Goal: Task Accomplishment & Management: Complete application form

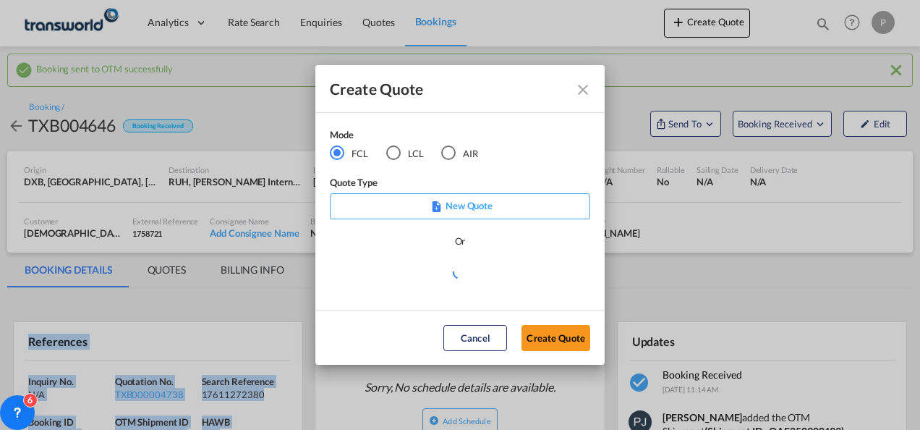
scroll to position [217, 0]
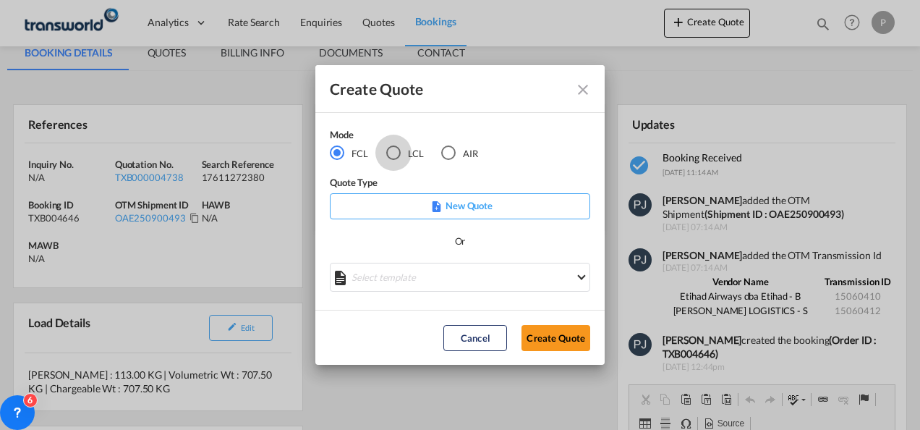
click at [393, 150] on div "LCL" at bounding box center [393, 152] width 14 height 14
click at [564, 344] on button "Create Quote" at bounding box center [556, 338] width 69 height 26
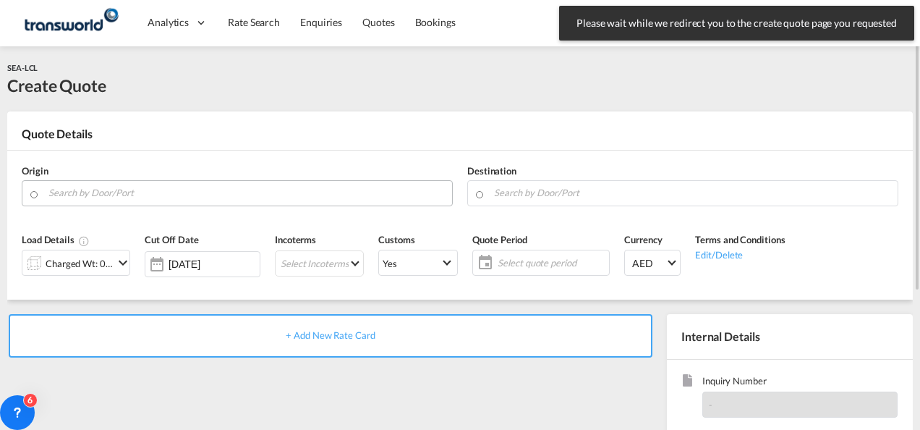
click at [148, 194] on input "Search by Door/Port" at bounding box center [246, 192] width 396 height 25
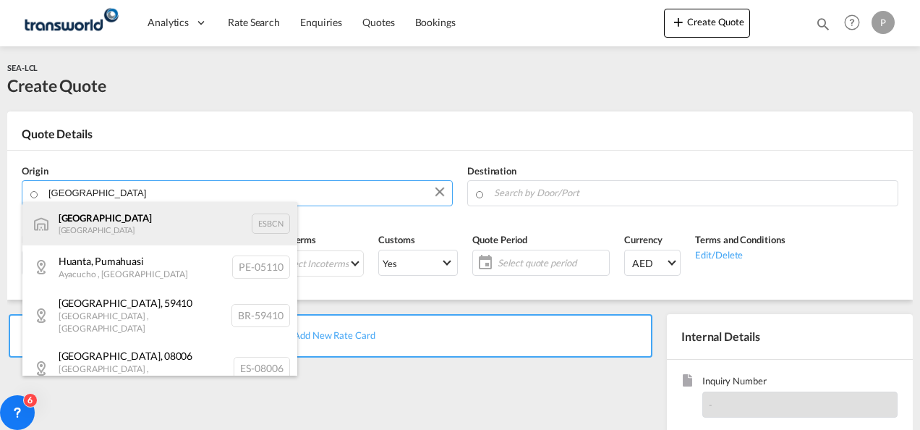
click at [98, 224] on div "Barcelona Spain ESBCN" at bounding box center [159, 223] width 275 height 43
type input "[GEOGRAPHIC_DATA], ESBCN"
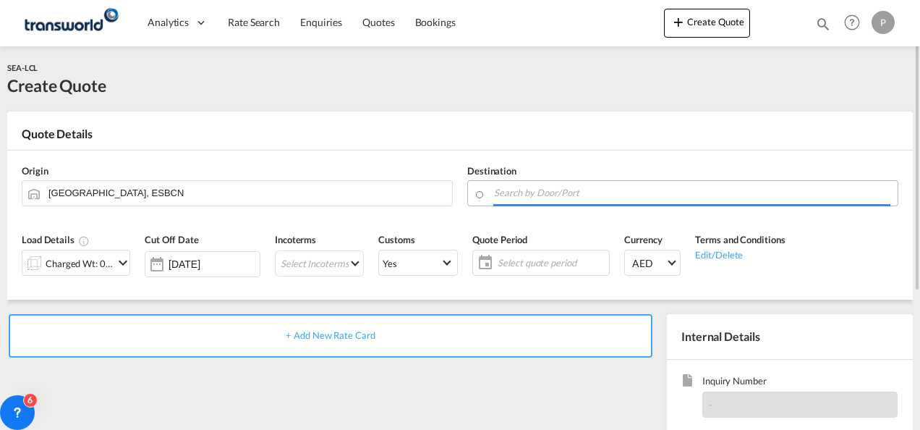
click at [513, 194] on input "Search by Door/Port" at bounding box center [692, 192] width 396 height 25
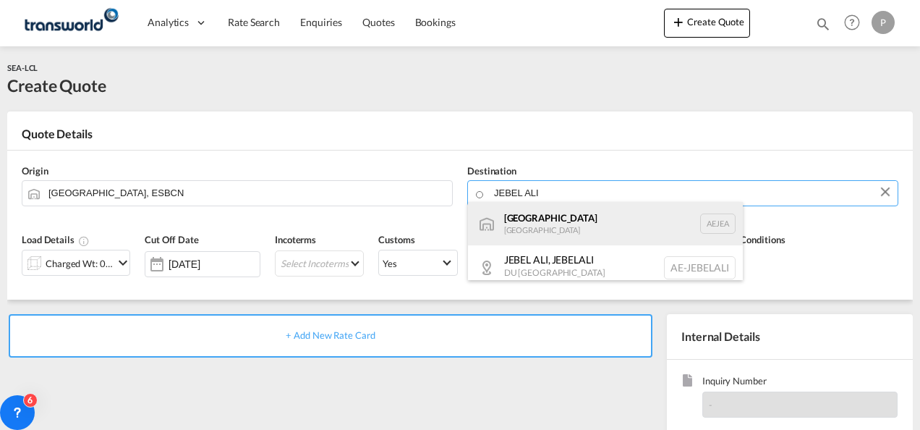
click at [594, 231] on div "[GEOGRAPHIC_DATA] [GEOGRAPHIC_DATA]" at bounding box center [605, 223] width 275 height 43
type input "[GEOGRAPHIC_DATA], [GEOGRAPHIC_DATA]"
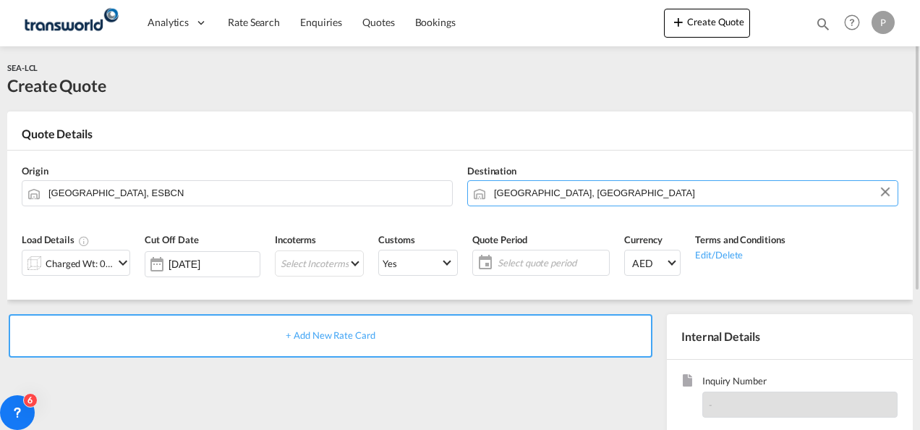
click at [123, 262] on md-icon "icon-chevron-down" at bounding box center [122, 262] width 17 height 17
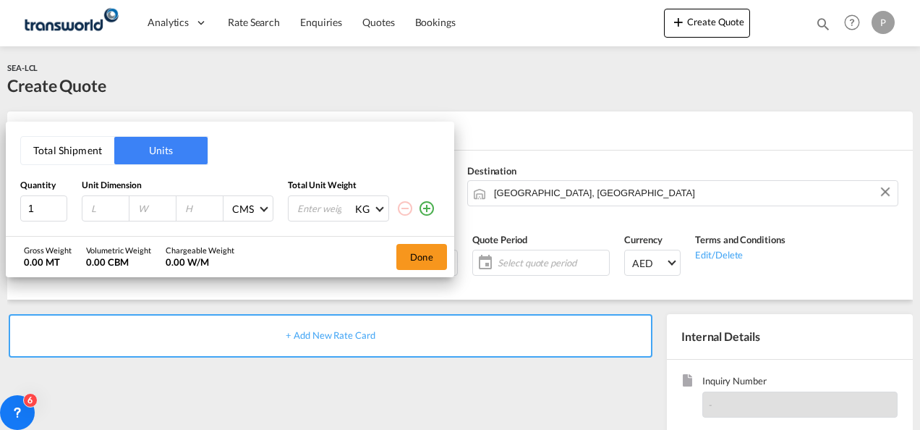
click at [61, 150] on button "Total Shipment" at bounding box center [67, 150] width 93 height 27
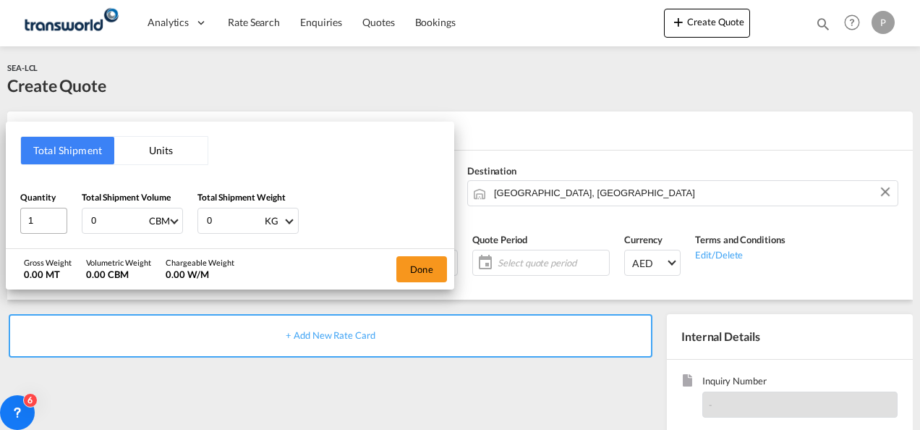
drag, startPoint x: 112, startPoint y: 223, endPoint x: 49, endPoint y: 221, distance: 62.9
click at [49, 221] on div "Quantity 1 Total Shipment Volume 0 CBM CBM CFT Total Shipment Weight 0 KG KG LB" at bounding box center [230, 211] width 420 height 43
type input "1"
type input "468"
click at [422, 259] on button "Done" at bounding box center [421, 269] width 51 height 26
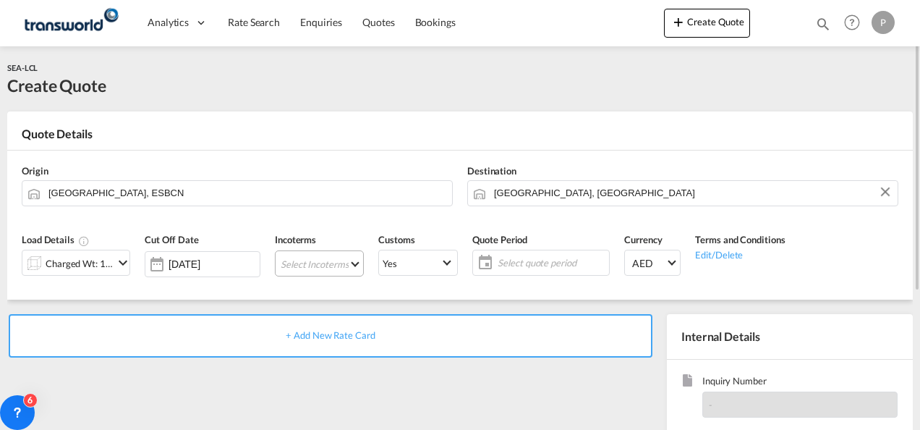
click at [310, 260] on md-select "Select Incoterms CIF - export Cost,Insurance and Freight DAP - export Delivered…" at bounding box center [319, 263] width 89 height 26
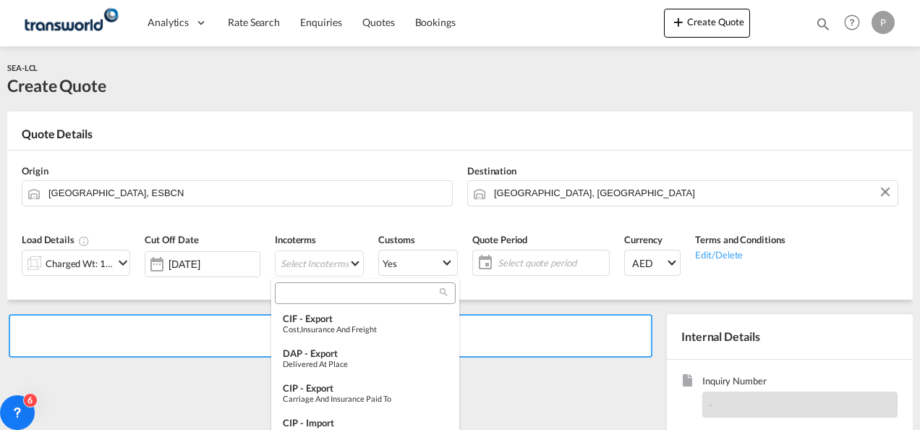
click at [326, 291] on input "search" at bounding box center [359, 292] width 161 height 13
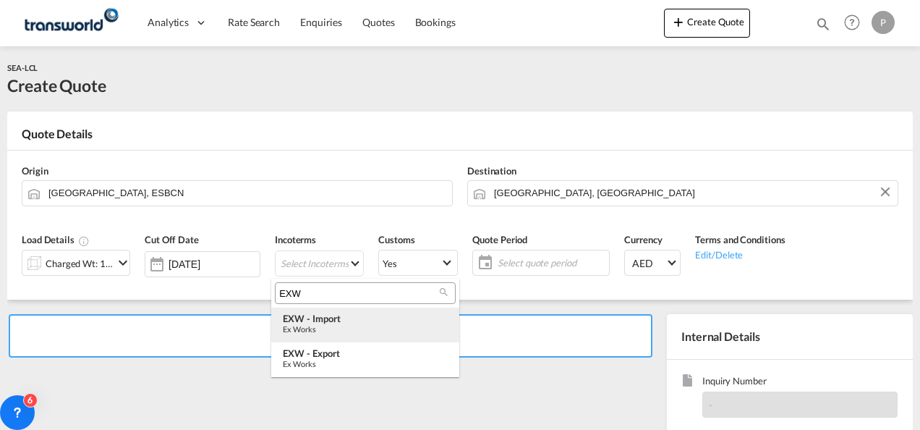
type input "EXW"
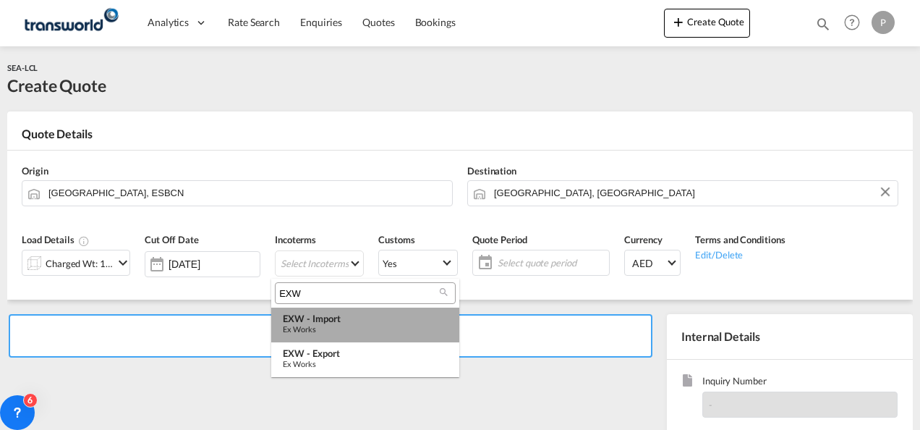
click at [345, 320] on div "EXW - import" at bounding box center [365, 318] width 165 height 12
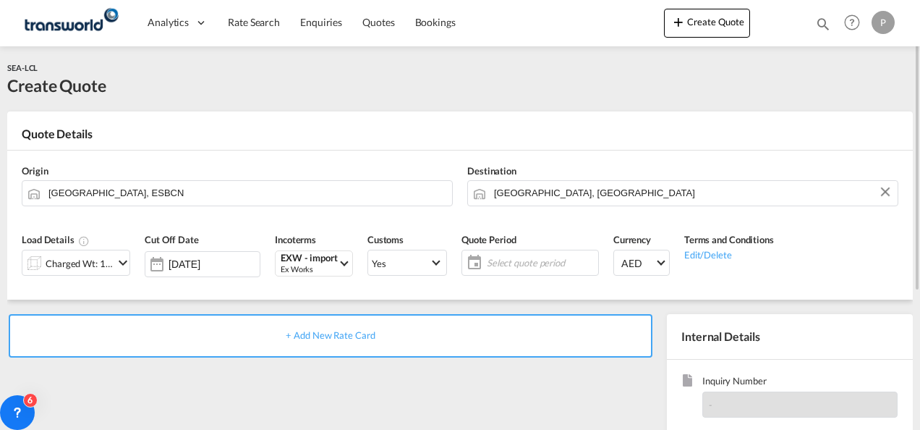
click at [506, 259] on span "Select quote period" at bounding box center [541, 262] width 108 height 13
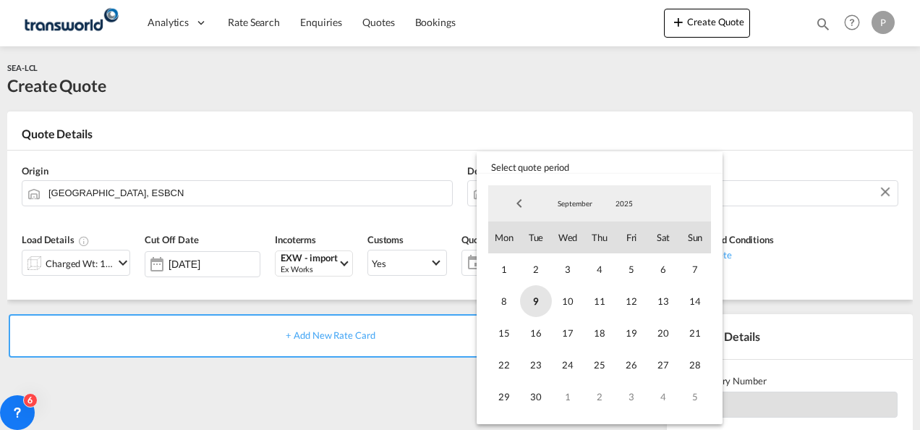
click at [540, 301] on span "9" at bounding box center [536, 301] width 32 height 32
click at [540, 399] on span "30" at bounding box center [536, 396] width 32 height 32
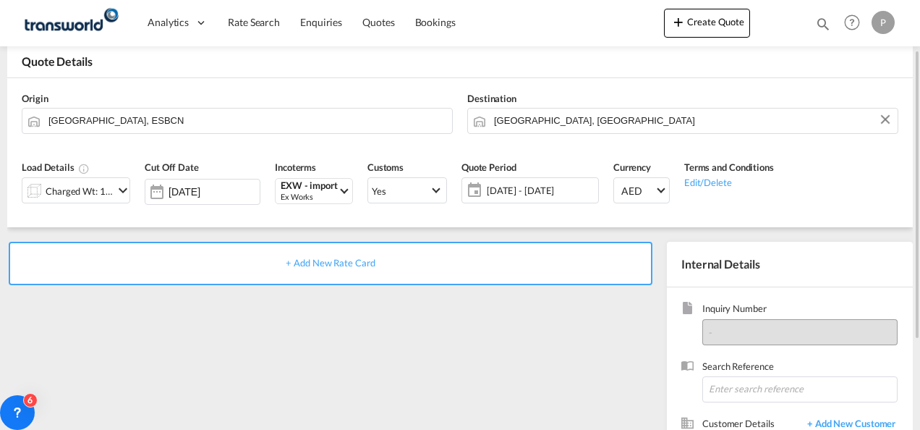
scroll to position [145, 0]
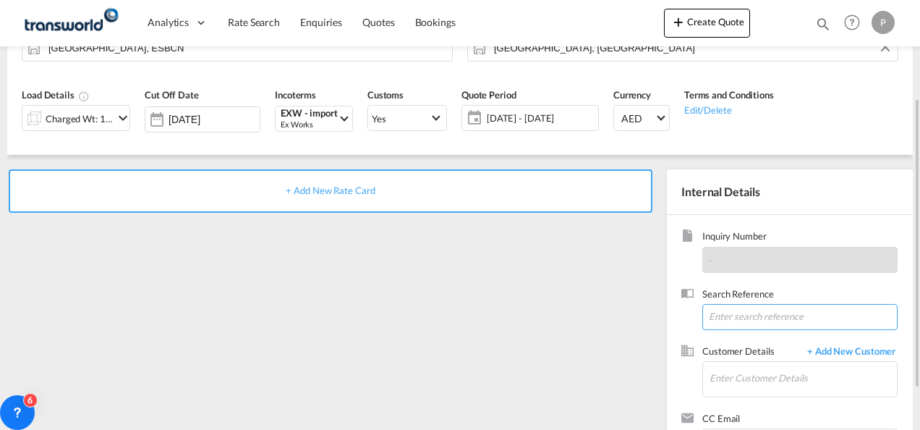
click at [720, 317] on input at bounding box center [799, 317] width 195 height 26
paste input "TWP9011"
type input "TWP9011"
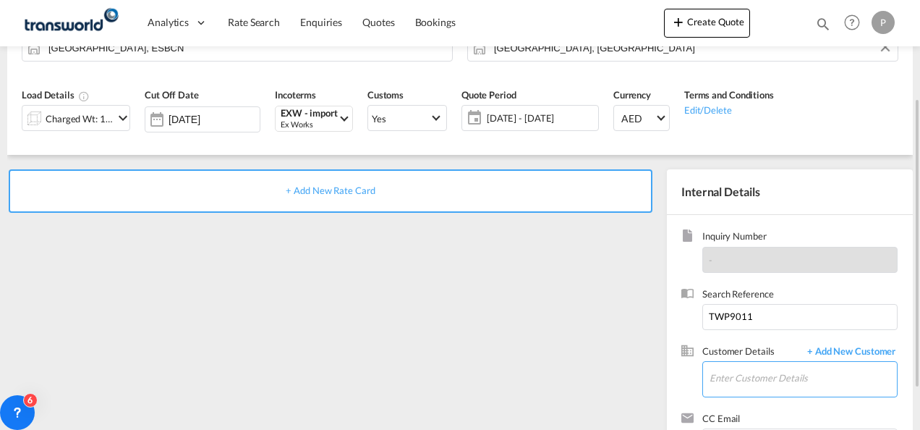
click at [732, 375] on input "Enter Customer Details" at bounding box center [803, 378] width 187 height 33
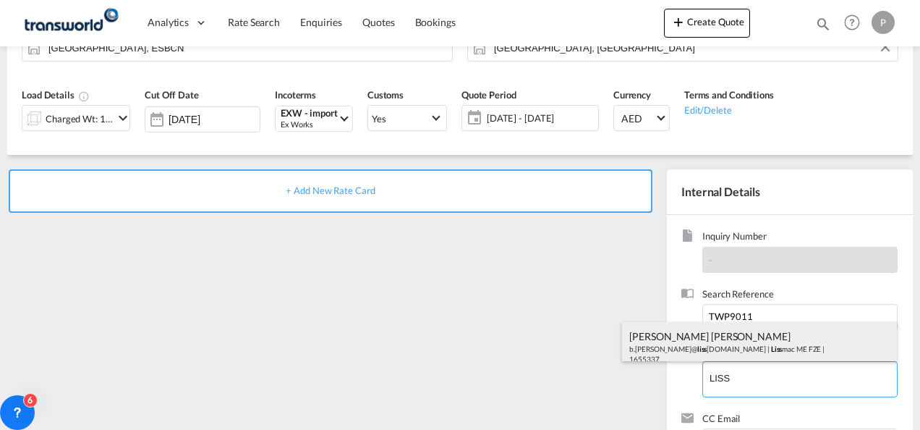
click at [741, 336] on div "[PERSON_NAME] [PERSON_NAME][PERSON_NAME]@ [PERSON_NAME] [DOMAIN_NAME] | Liss ma…" at bounding box center [759, 346] width 275 height 49
type input "Lissmac ME FZE, [PERSON_NAME] [PERSON_NAME], [EMAIL_ADDRESS][PERSON_NAME][DOMAI…"
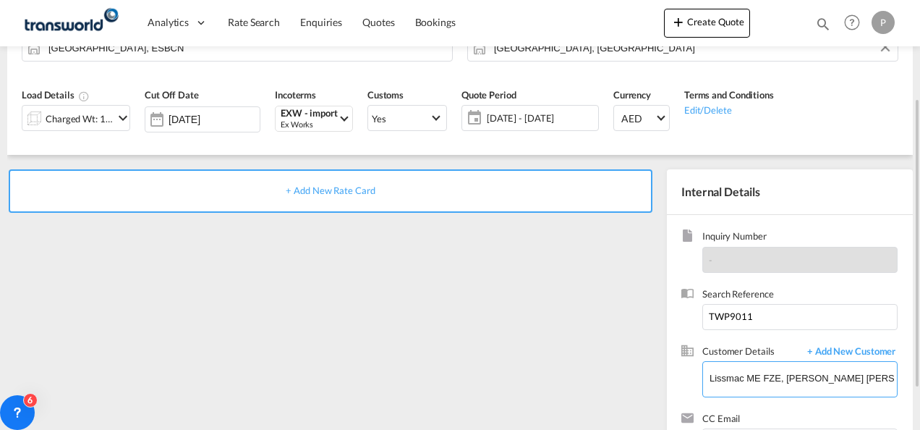
scroll to position [204, 0]
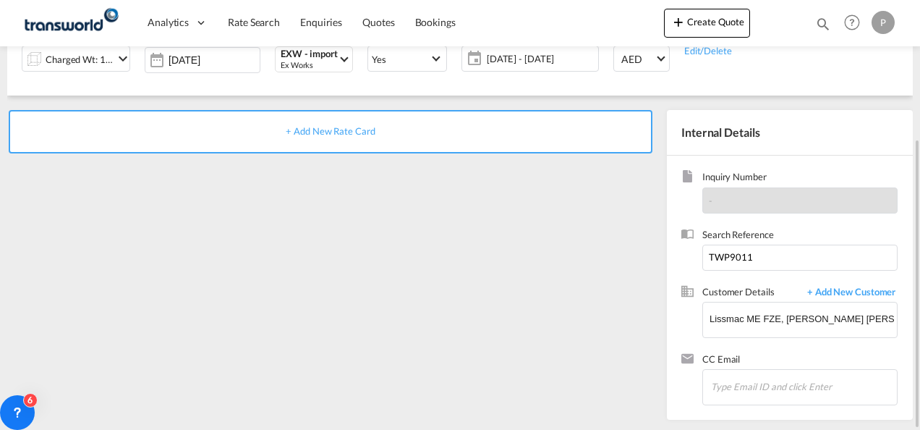
click at [327, 126] on span "+ Add New Rate Card" at bounding box center [330, 131] width 89 height 12
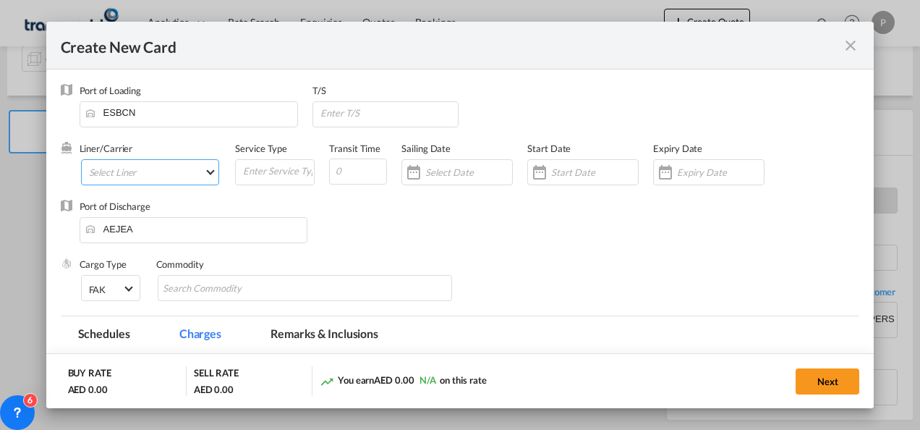
click at [161, 171] on md-select "Select Liner 2HM LOGISTICS D.O.O 2HM LOGISTICS D.O.O. / TDWC-CAPODISTRI 2HM LOG…" at bounding box center [150, 172] width 139 height 26
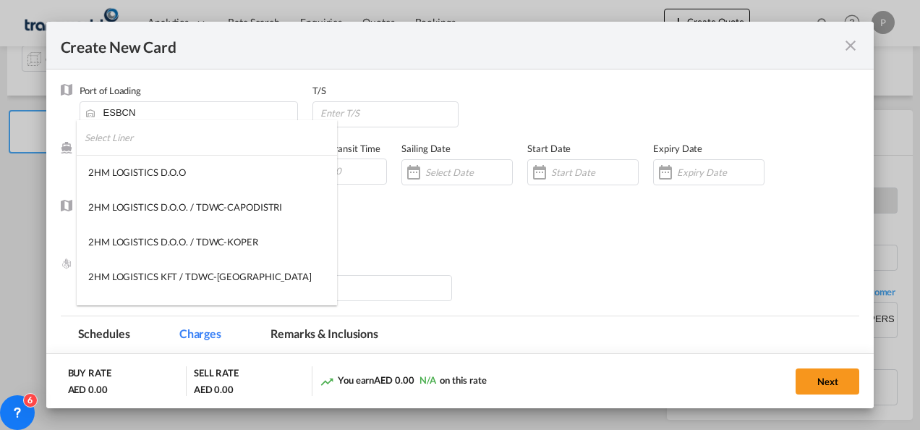
click at [166, 145] on input "search" at bounding box center [211, 137] width 252 height 35
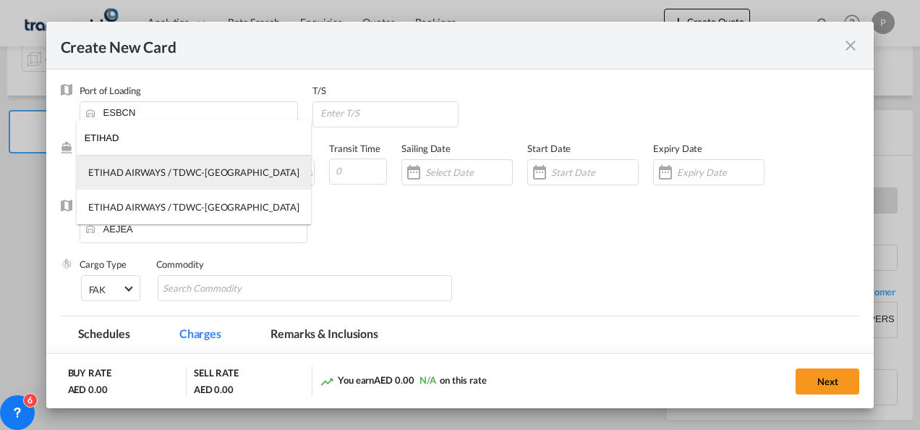
type input "ETIHAD"
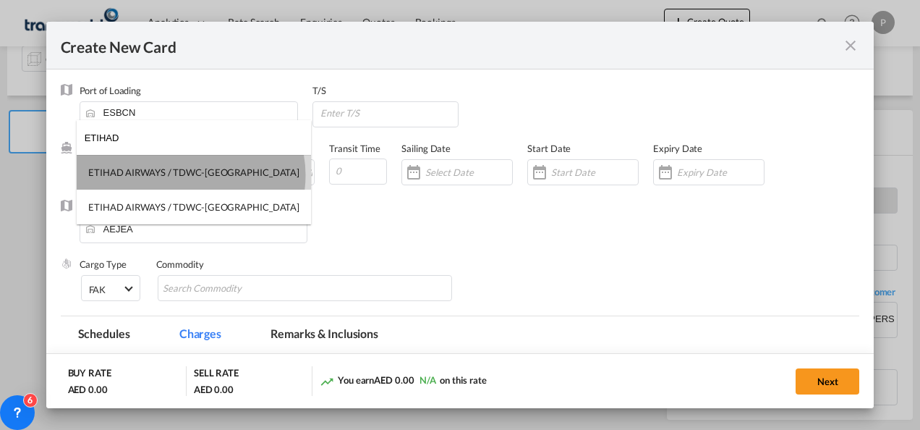
click at [190, 175] on div "ETIHAD AIRWAYS / TDWC-[GEOGRAPHIC_DATA]" at bounding box center [193, 172] width 211 height 13
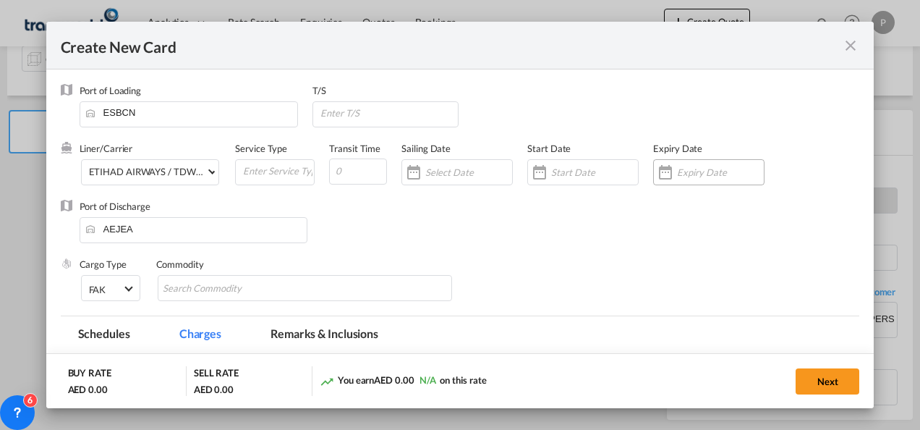
click at [691, 171] on input "Create New Card ..." at bounding box center [720, 172] width 87 height 12
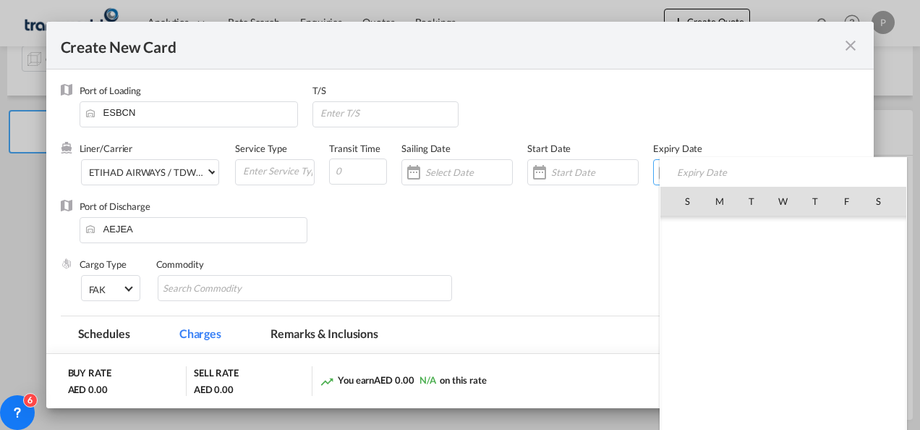
scroll to position [335063, 0]
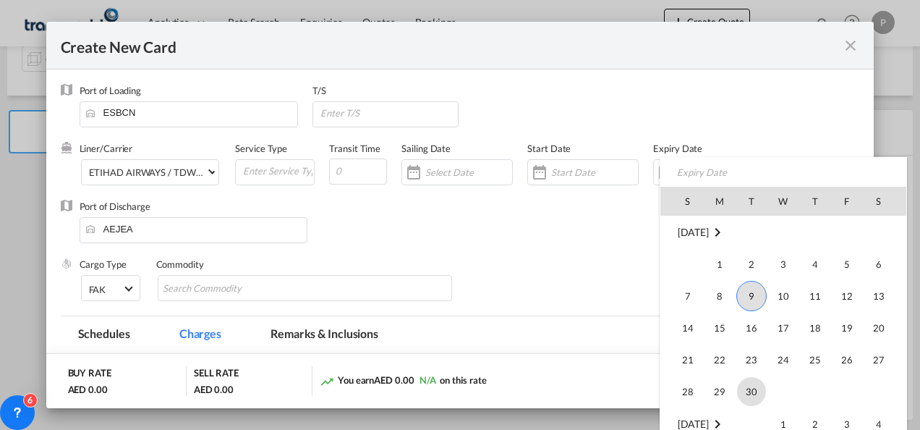
click at [748, 400] on span "30" at bounding box center [751, 391] width 29 height 29
type input "[DATE]"
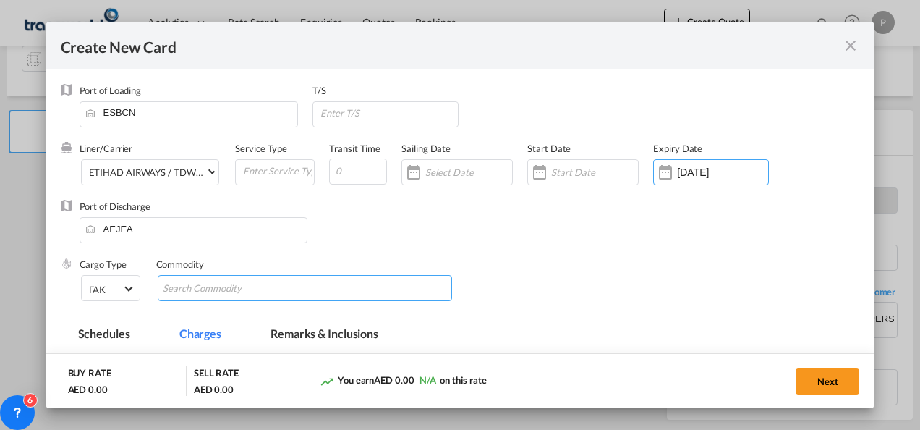
click at [240, 288] on input "Search Commodity" at bounding box center [229, 288] width 132 height 23
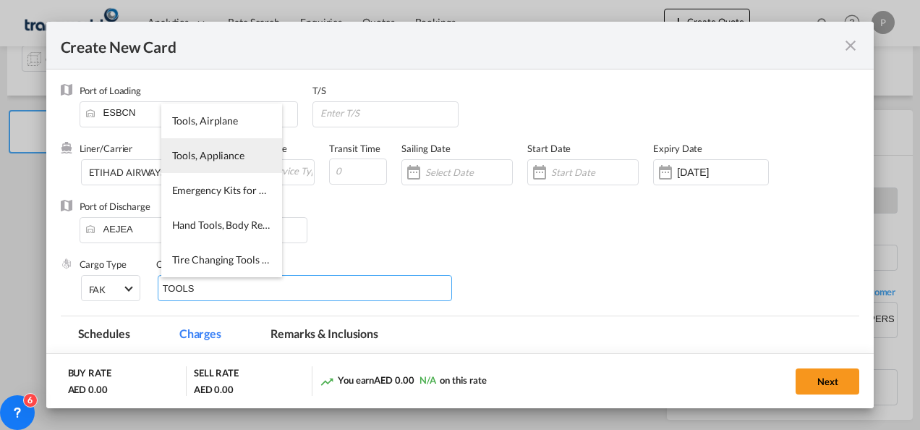
type input "TOOLS"
click at [204, 157] on span "Tools, Appliance" at bounding box center [208, 155] width 72 height 12
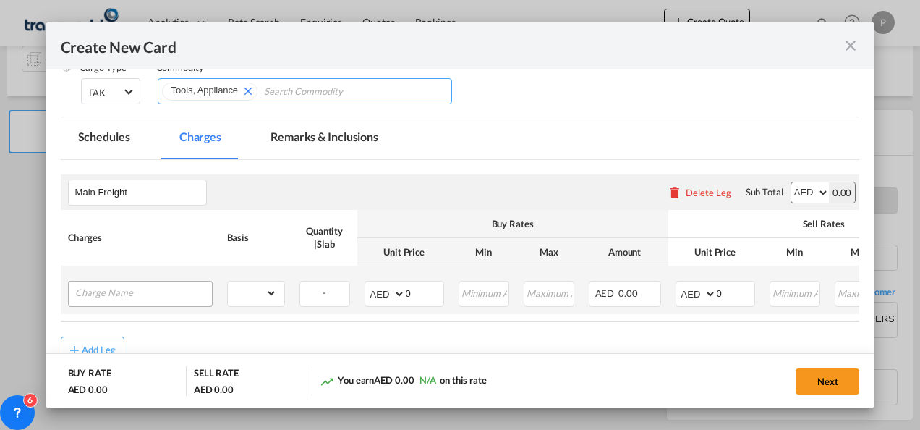
scroll to position [217, 0]
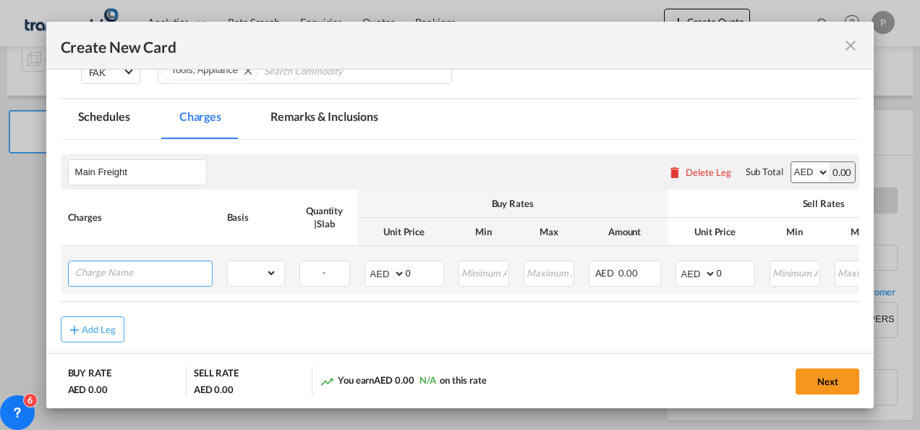
click at [119, 279] on input "Charge Name" at bounding box center [143, 272] width 137 height 22
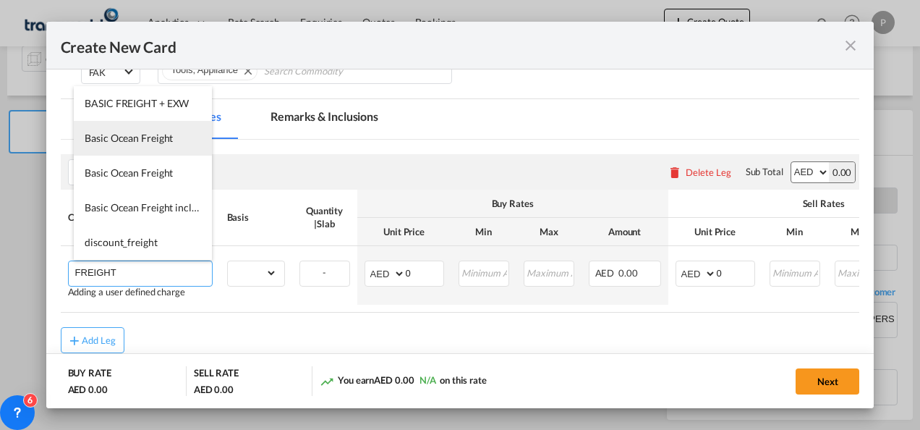
click at [141, 142] on span "Basic Ocean Freight" at bounding box center [129, 138] width 88 height 12
type input "Basic Ocean Freight"
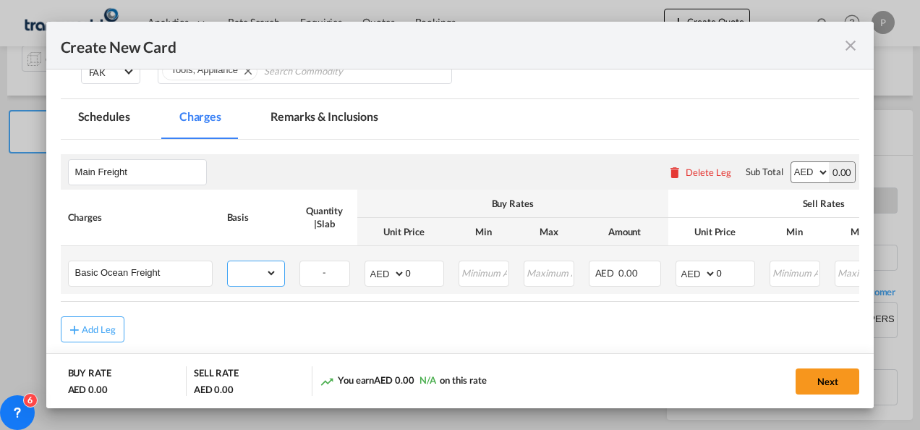
click at [272, 269] on select "gross_weight volumetric_weight per_shipment per_bl per_km per_hawb per_kg flat …" at bounding box center [252, 272] width 49 height 23
select select "per_shipment"
click at [228, 261] on select "gross_weight volumetric_weight per_shipment per_bl per_km per_hawb per_kg flat …" at bounding box center [252, 272] width 49 height 23
click at [420, 275] on input "0" at bounding box center [425, 272] width 38 height 22
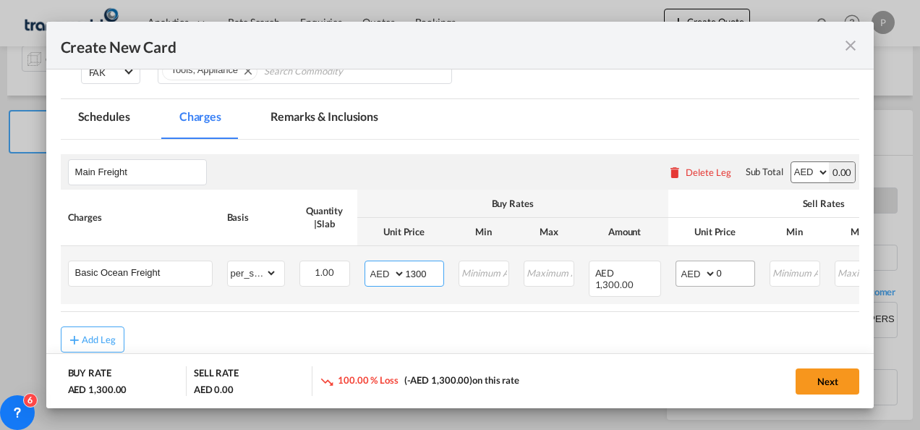
type input "1300"
click at [730, 274] on input "0" at bounding box center [736, 272] width 38 height 22
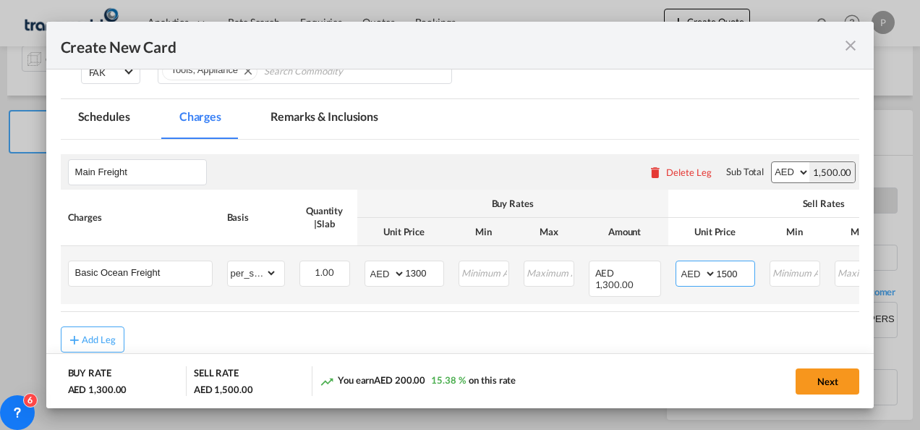
type input "1500"
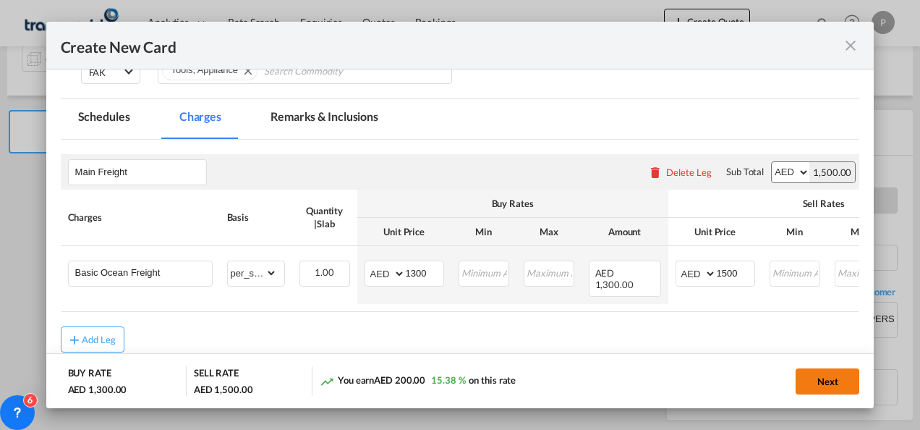
click at [816, 375] on button "Next" at bounding box center [828, 381] width 64 height 26
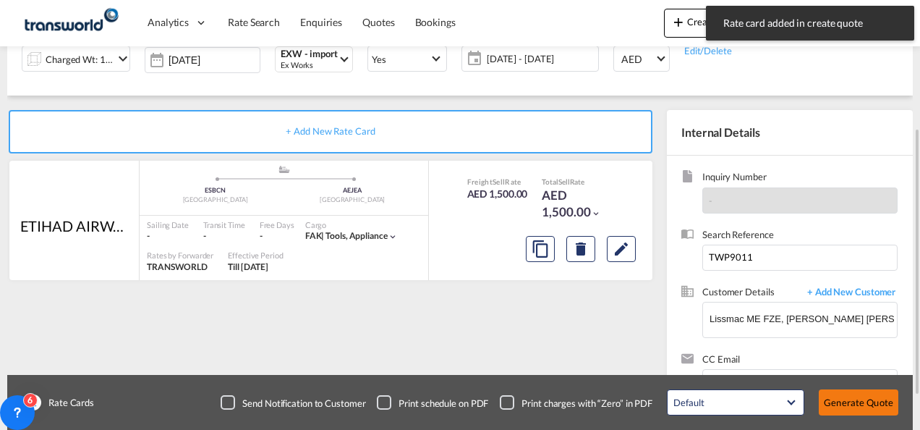
click at [870, 405] on button "Generate Quote" at bounding box center [859, 402] width 80 height 26
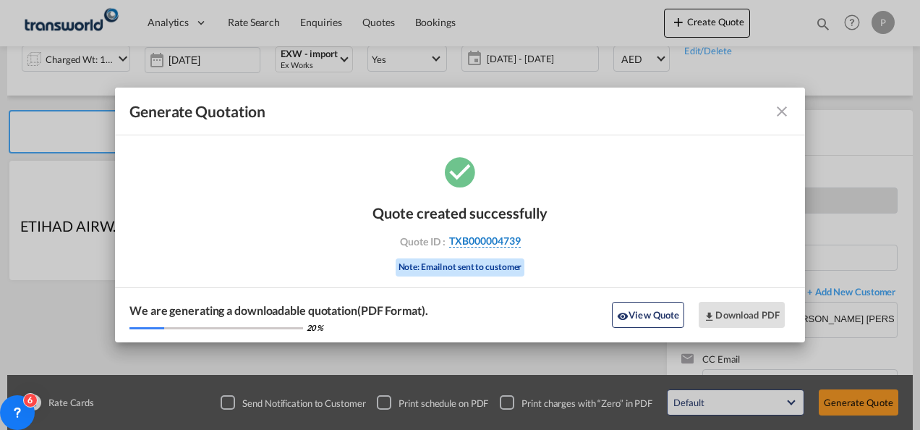
click at [480, 237] on span "TXB000004739" at bounding box center [485, 240] width 72 height 13
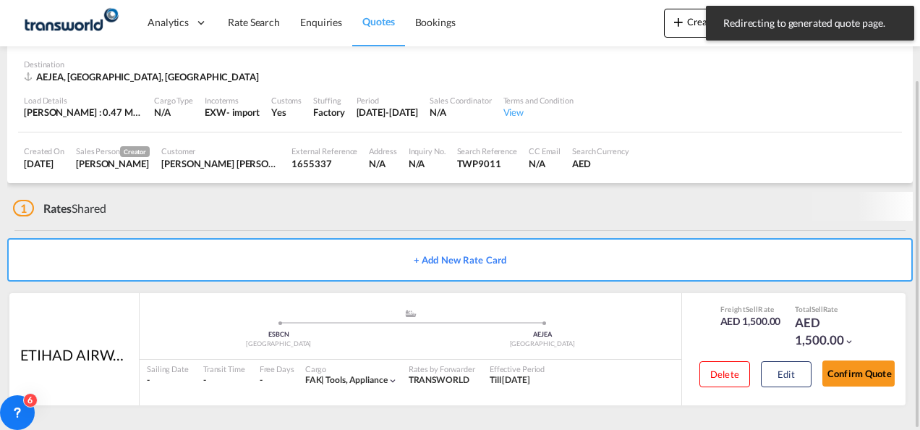
scroll to position [88, 0]
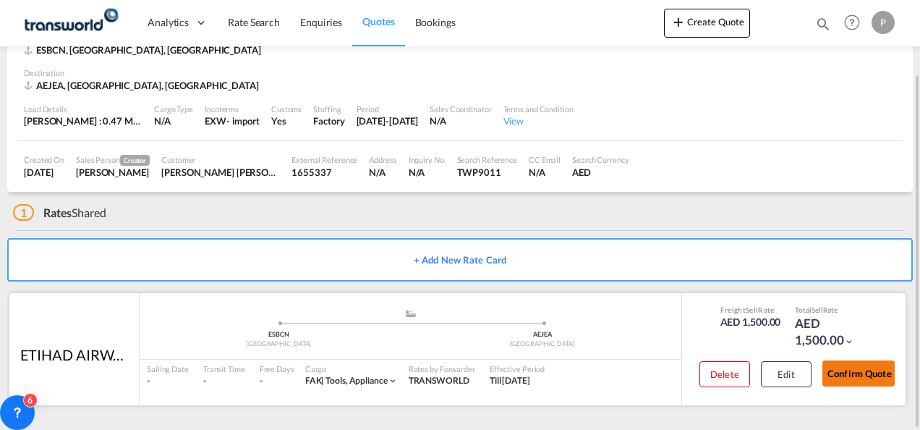
click at [851, 373] on button "Confirm Quote" at bounding box center [858, 373] width 72 height 26
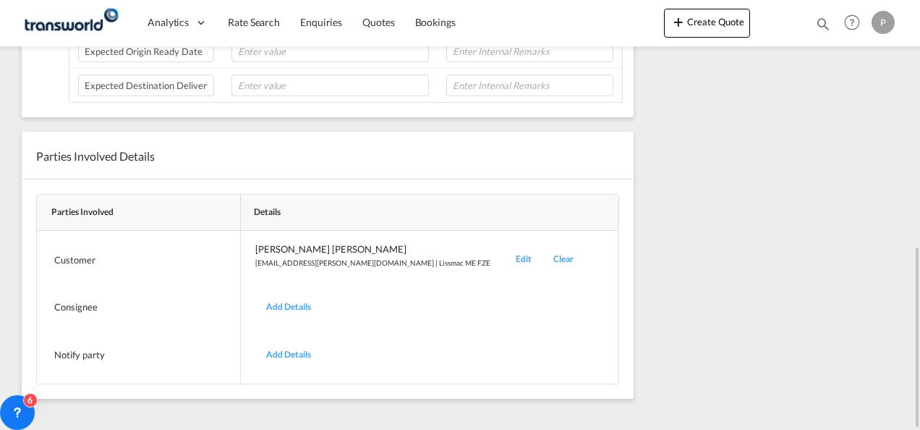
scroll to position [148, 0]
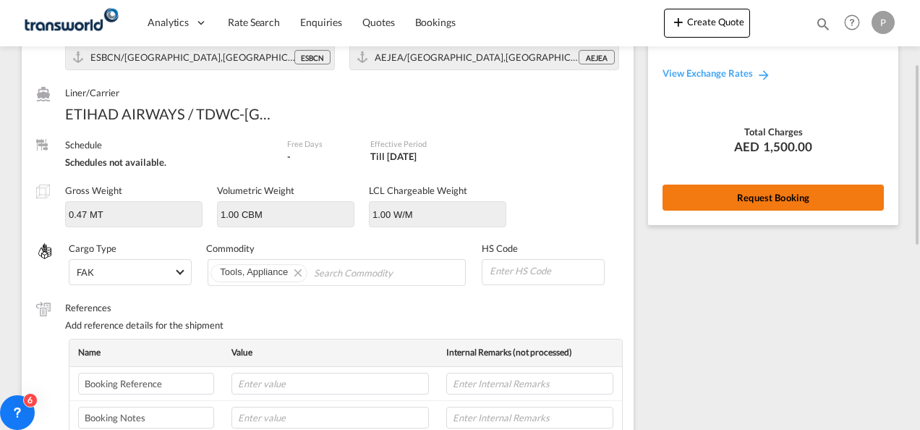
click at [778, 197] on button "Request Booking" at bounding box center [773, 197] width 221 height 26
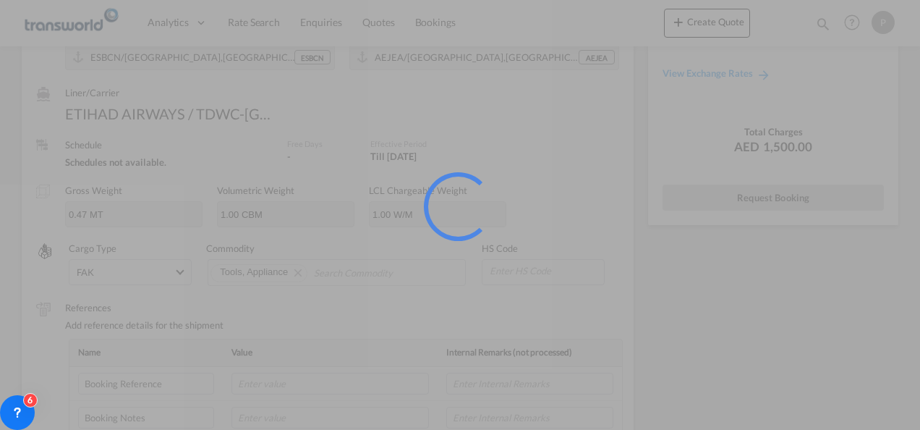
scroll to position [27, 0]
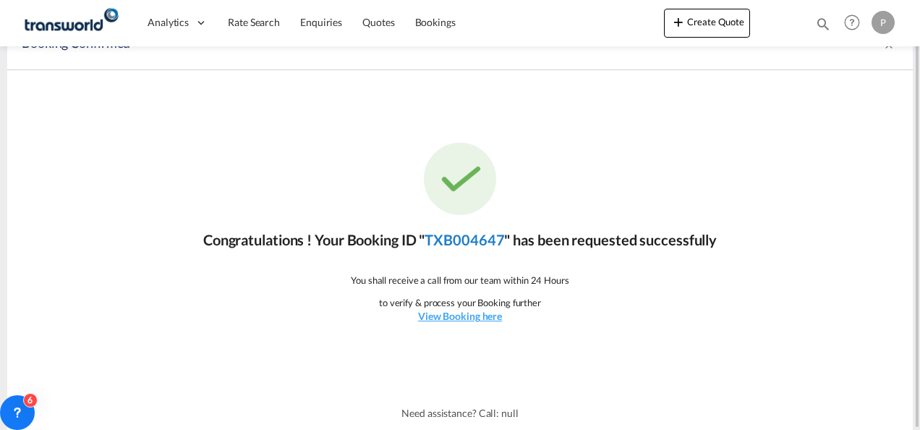
click at [457, 237] on link "TXB004647" at bounding box center [465, 239] width 80 height 17
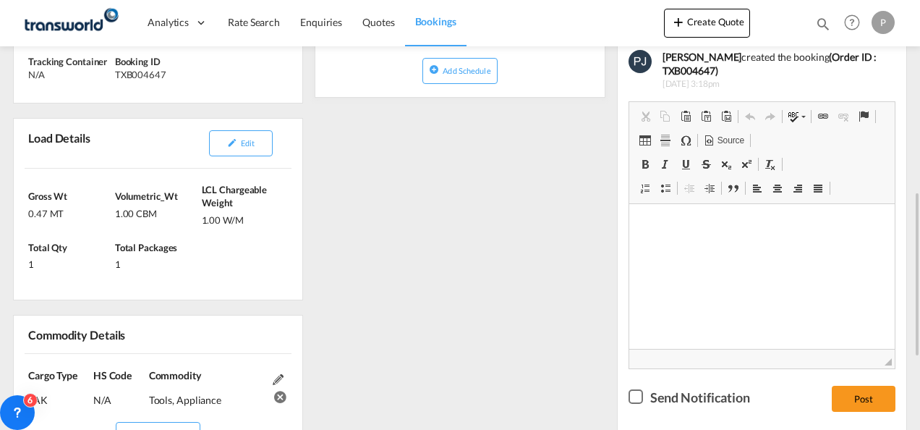
scroll to position [370, 0]
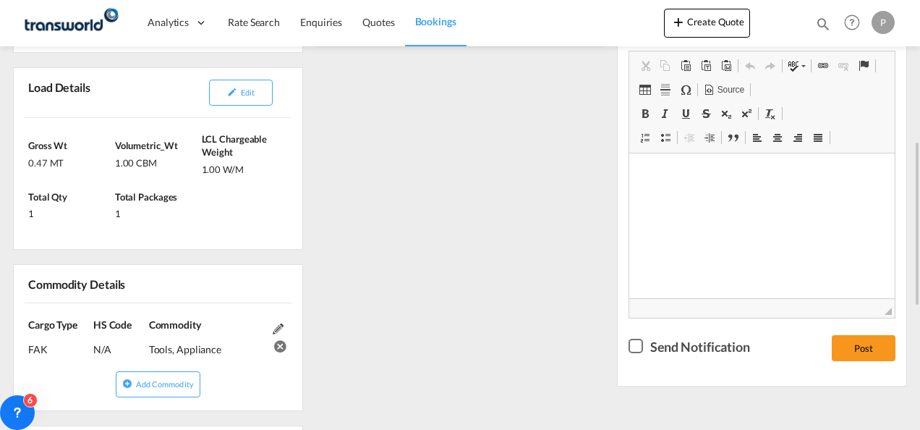
click at [513, 260] on div "References Inquiry No. N/A Quotation No. TXB000004739 Search Reference TWP9011 …" at bounding box center [460, 301] width 906 height 835
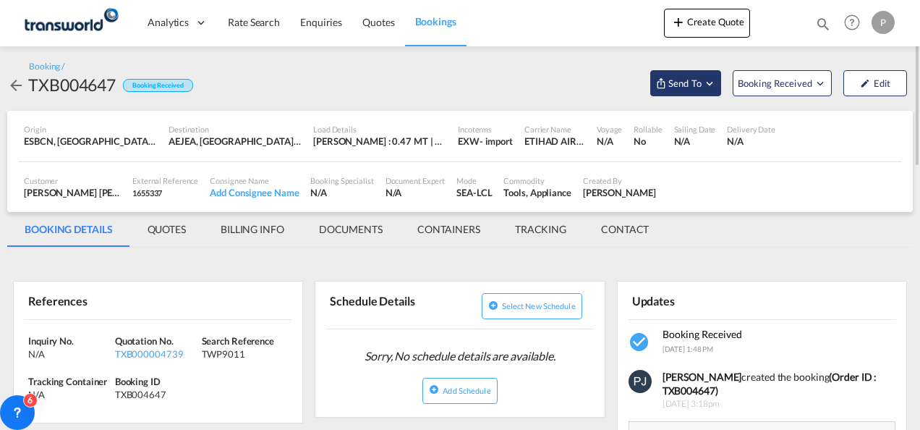
click at [710, 85] on md-icon "Open demo menu" at bounding box center [709, 83] width 13 height 13
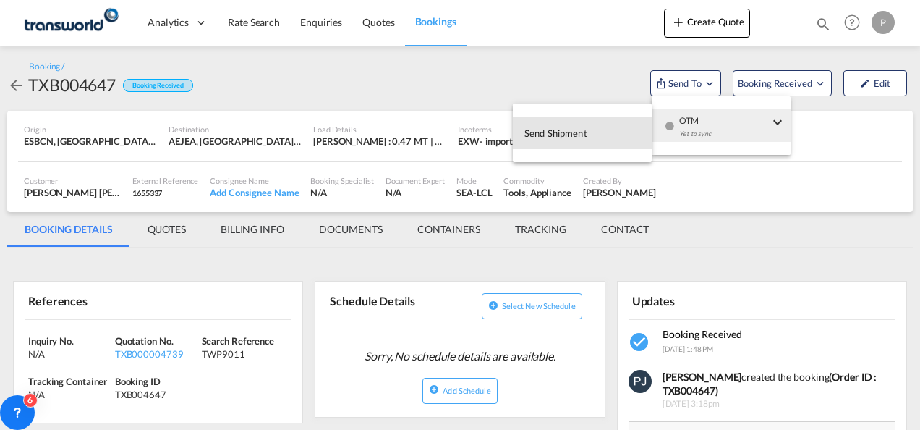
click at [577, 135] on span "Send Shipment" at bounding box center [555, 133] width 63 height 23
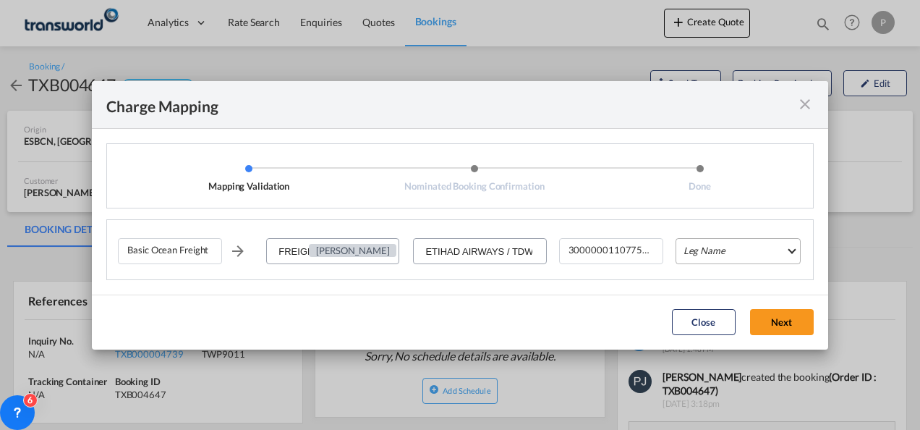
click at [731, 255] on md-select "Leg Name HANDLING ORIGIN VESSEL HANDLING DESTINATION OTHERS TL PICK UP CUSTOMS …" at bounding box center [738, 251] width 125 height 26
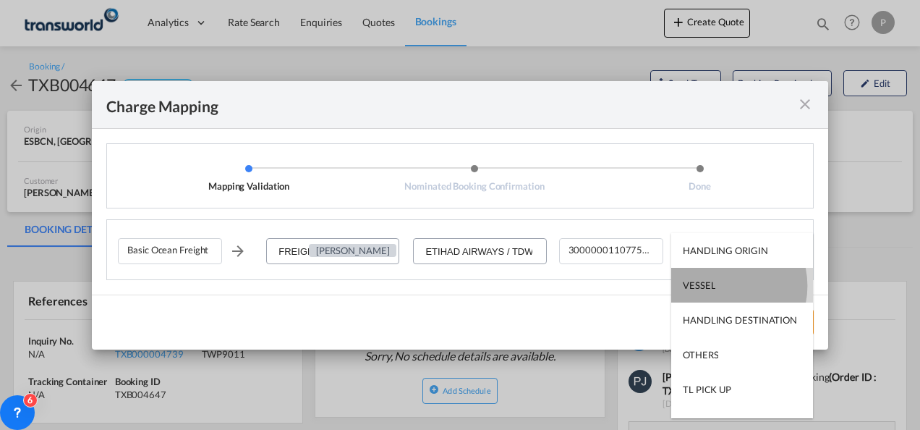
click at [720, 286] on md-option "VESSEL" at bounding box center [742, 285] width 142 height 35
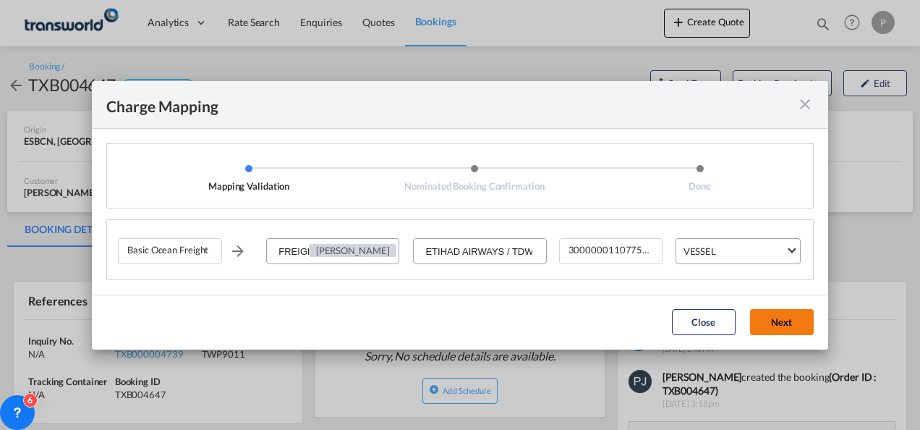
click at [778, 316] on button "Next" at bounding box center [782, 322] width 64 height 26
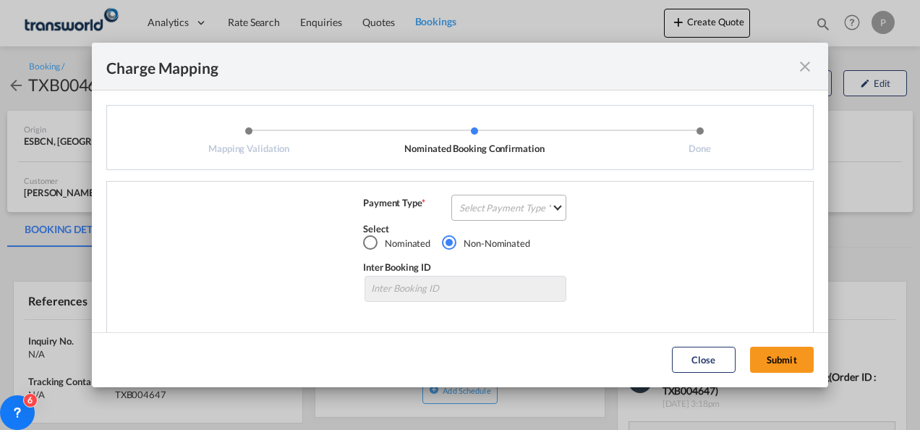
click at [486, 210] on md-select "Select Payment Type COLLECT PREPAID" at bounding box center [508, 208] width 115 height 26
click at [490, 205] on div "COLLECT" at bounding box center [475, 207] width 41 height 13
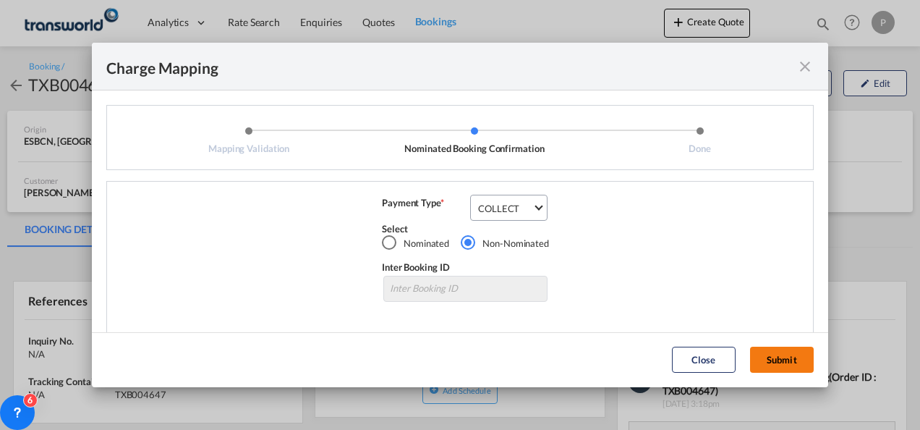
click at [779, 359] on button "Submit" at bounding box center [782, 359] width 64 height 26
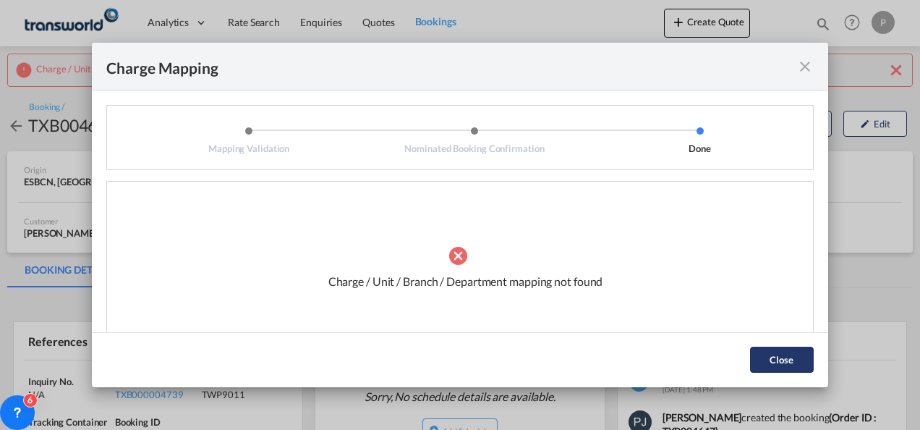
click at [789, 362] on button "Close" at bounding box center [782, 359] width 64 height 26
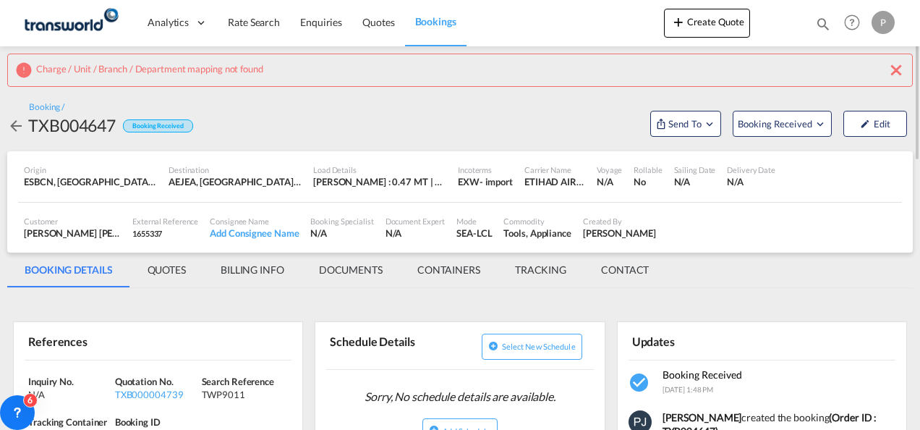
click at [900, 66] on md-icon "icon-close" at bounding box center [896, 69] width 17 height 17
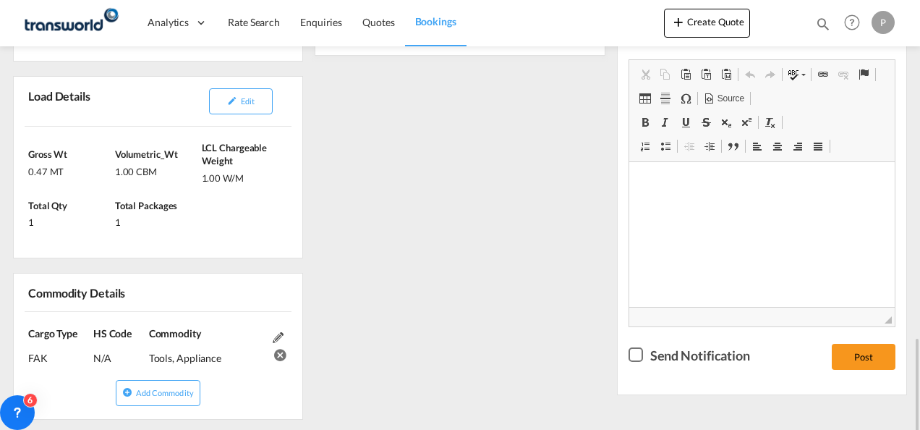
scroll to position [506, 0]
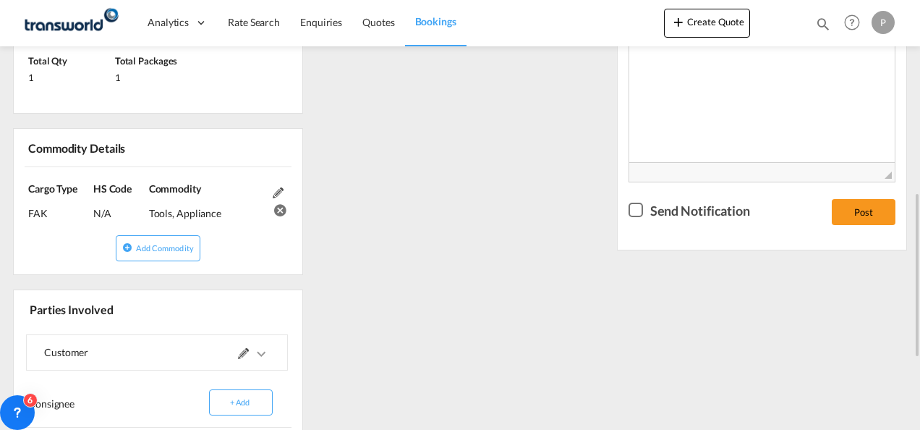
click at [242, 348] on md-icon at bounding box center [243, 353] width 11 height 11
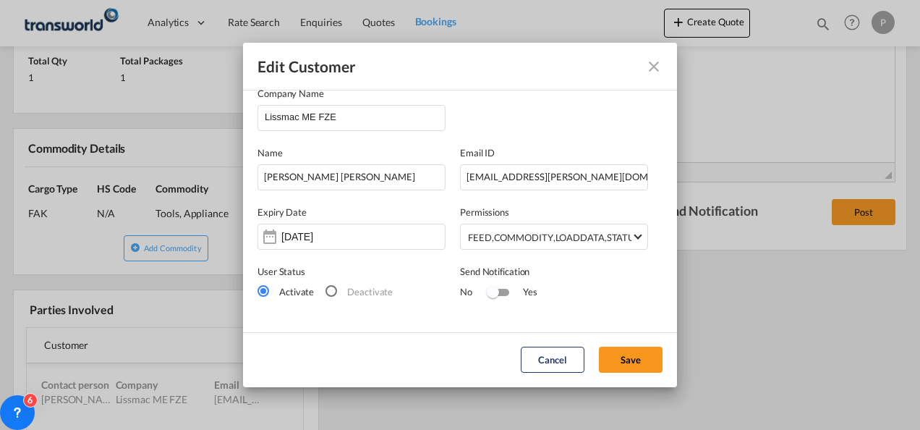
scroll to position [0, 0]
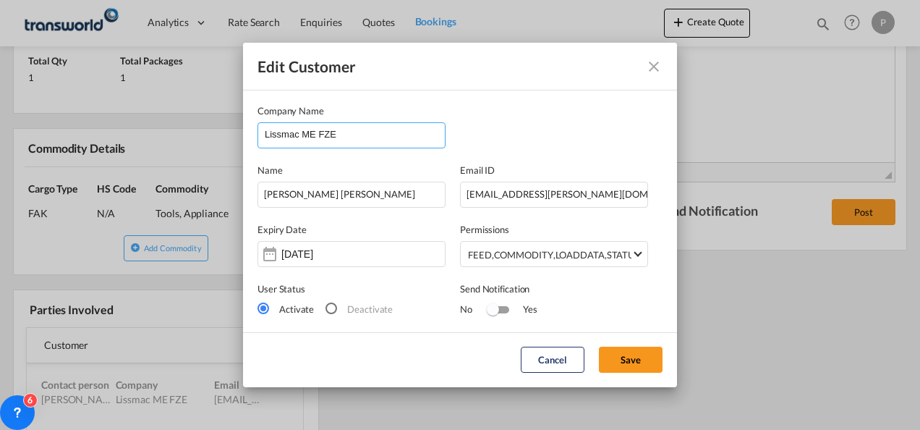
click at [366, 130] on input "Lissmac ME FZE" at bounding box center [355, 134] width 180 height 22
drag, startPoint x: 578, startPoint y: 192, endPoint x: 370, endPoint y: 187, distance: 207.7
click at [370, 187] on div "Name [PERSON_NAME] [PERSON_NAME] Email ID [EMAIL_ADDRESS][PERSON_NAME][DOMAIN_N…" at bounding box center [460, 177] width 405 height 59
click at [359, 135] on input "Lissmac ME FZE" at bounding box center [355, 134] width 180 height 22
type input "L"
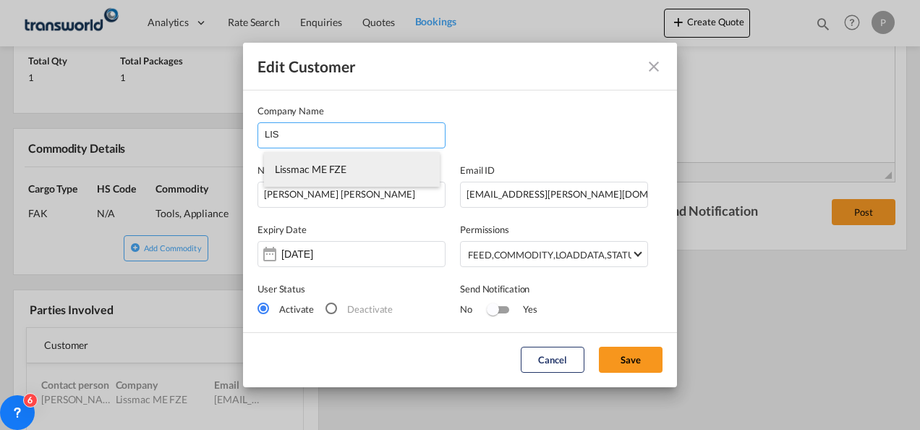
click at [302, 169] on span "Lissmac ME FZE" at bounding box center [311, 169] width 72 height 12
type input "Lissmac ME FZE"
type input "[PERSON_NAME][EMAIL_ADDRESS][DOMAIN_NAME]"
type input "543092270"
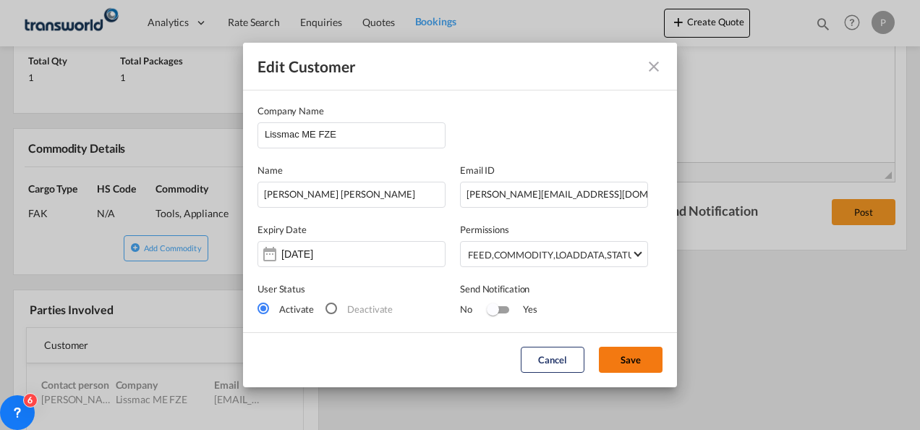
click at [624, 358] on button "Save" at bounding box center [631, 359] width 64 height 26
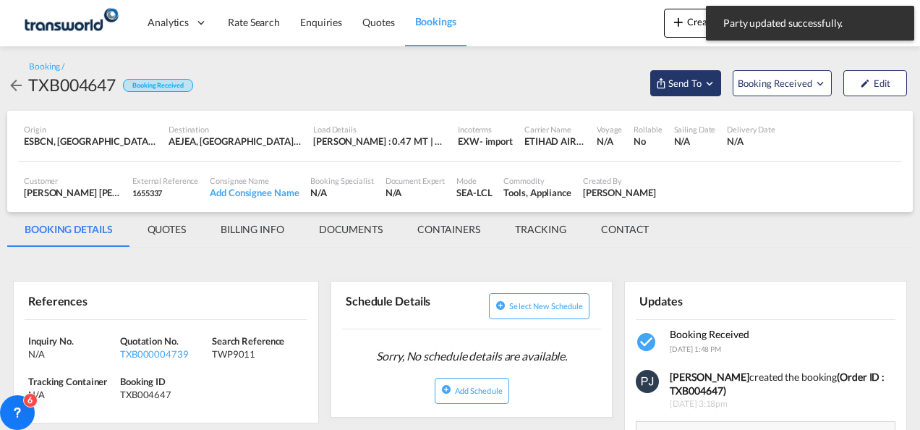
click at [713, 82] on md-icon "Open demo menu" at bounding box center [709, 83] width 13 height 13
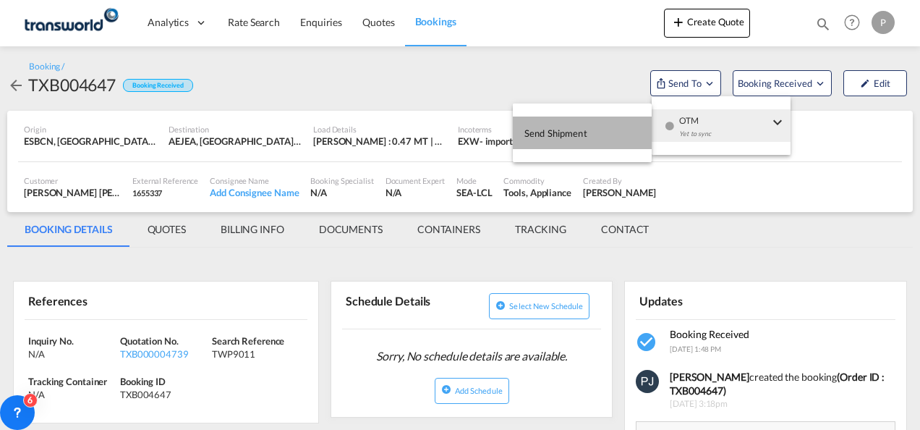
click at [558, 129] on span "Send Shipment" at bounding box center [555, 133] width 63 height 23
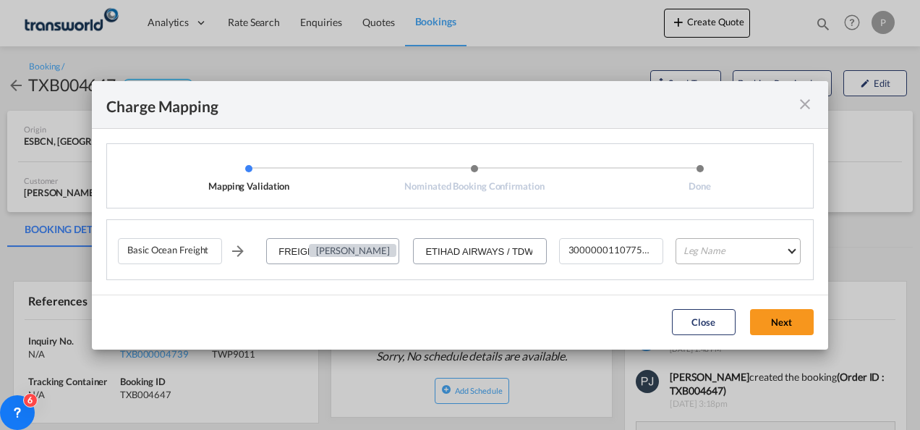
click at [707, 250] on md-select "Leg Name HANDLING ORIGIN VESSEL HANDLING DESTINATION OTHERS TL PICK UP CUSTOMS …" at bounding box center [738, 251] width 125 height 26
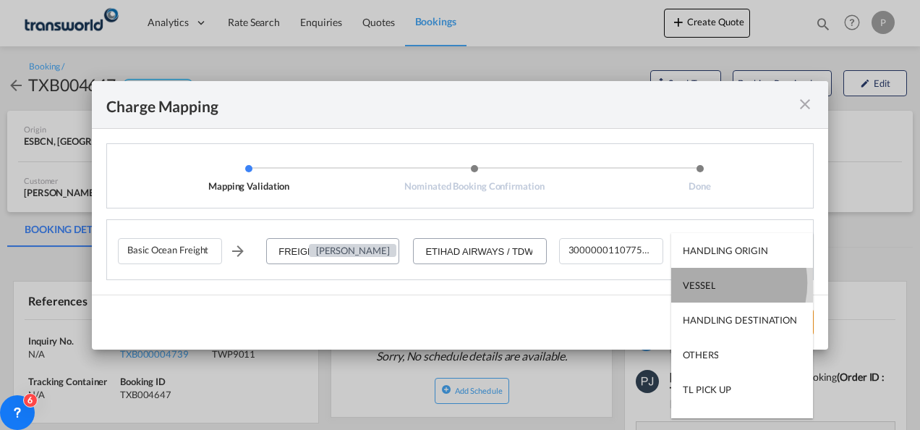
click at [709, 283] on div "VESSEL" at bounding box center [699, 284] width 33 height 13
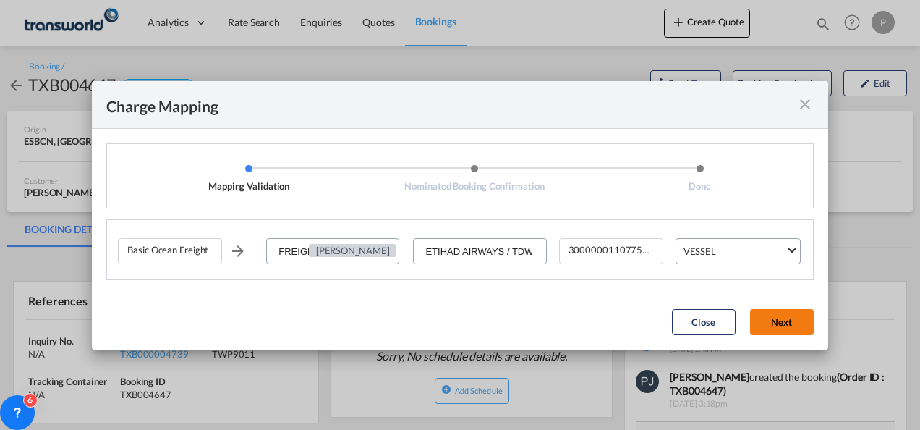
click at [778, 319] on button "Next" at bounding box center [782, 322] width 64 height 26
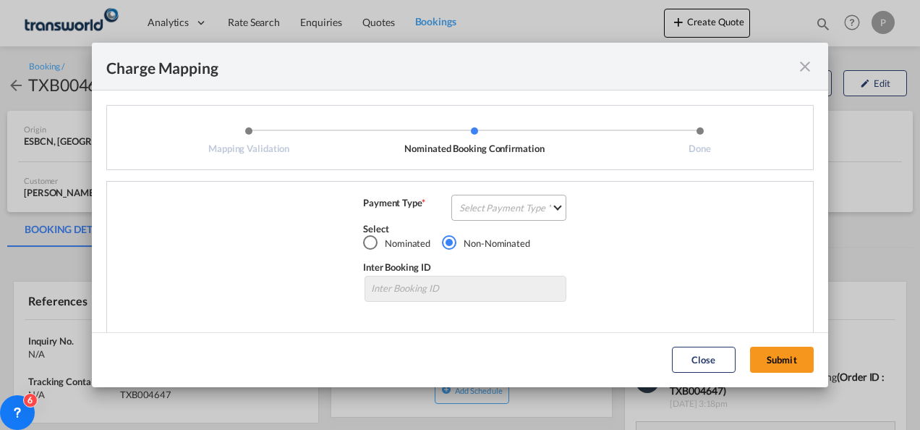
click at [471, 208] on md-select "Select Payment Type COLLECT PREPAID" at bounding box center [508, 208] width 115 height 26
click at [488, 203] on div "COLLECT" at bounding box center [475, 207] width 41 height 13
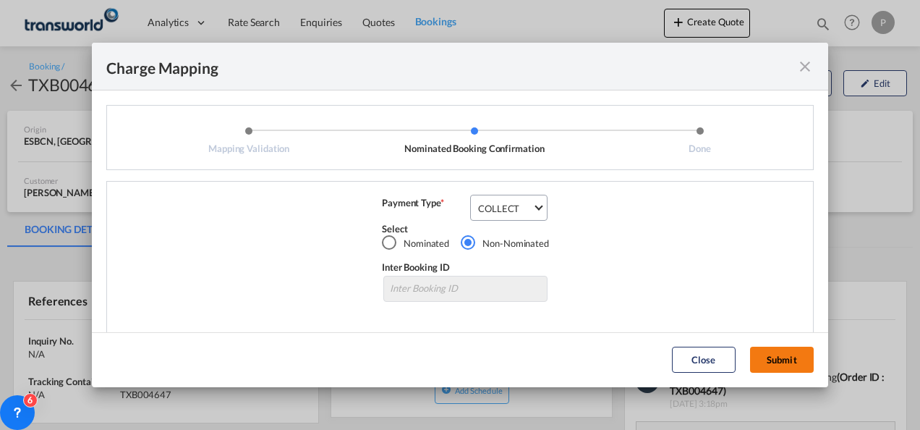
click at [787, 356] on button "Submit" at bounding box center [782, 359] width 64 height 26
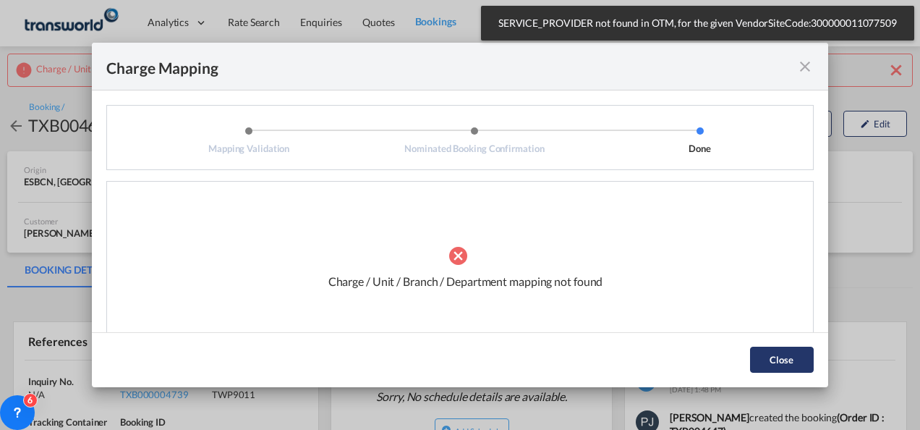
click at [784, 354] on button "Close" at bounding box center [782, 359] width 64 height 26
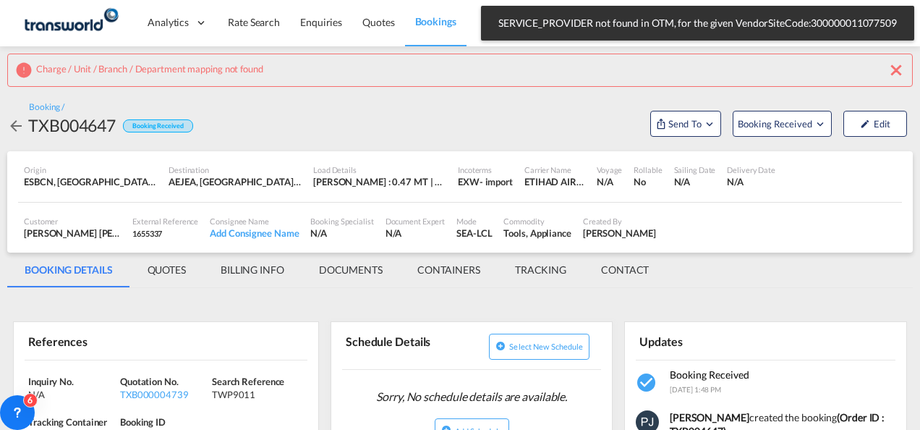
click at [897, 68] on md-icon "icon-close" at bounding box center [896, 69] width 17 height 17
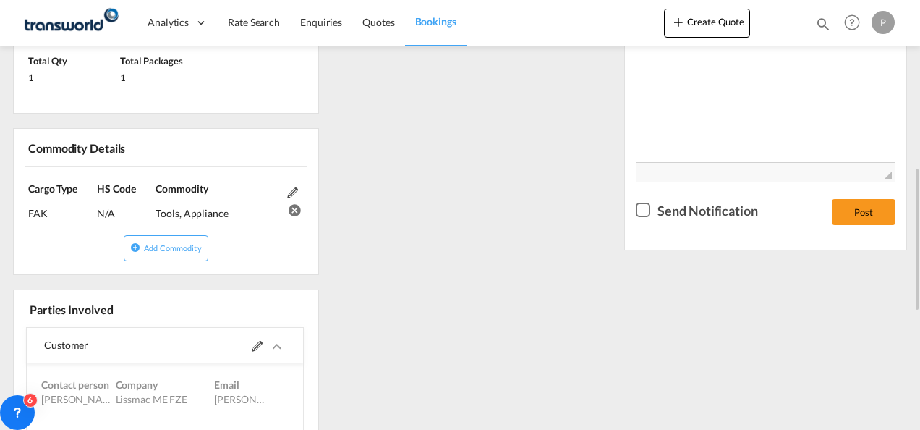
scroll to position [651, 0]
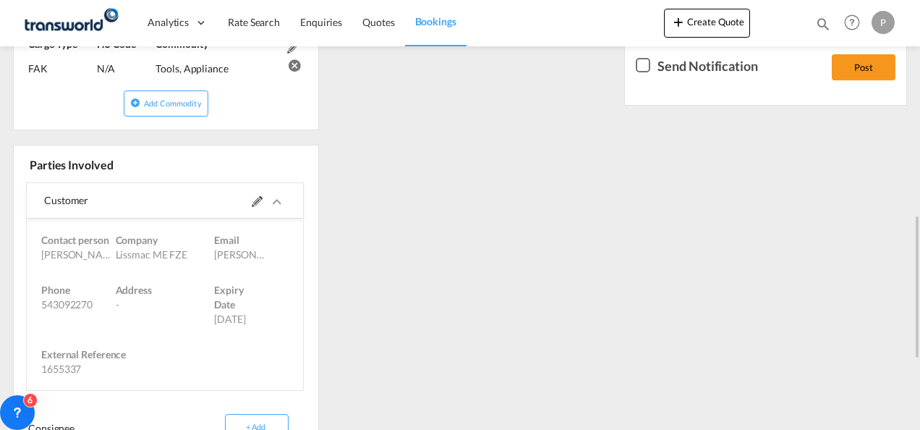
click at [252, 196] on md-icon at bounding box center [257, 201] width 11 height 11
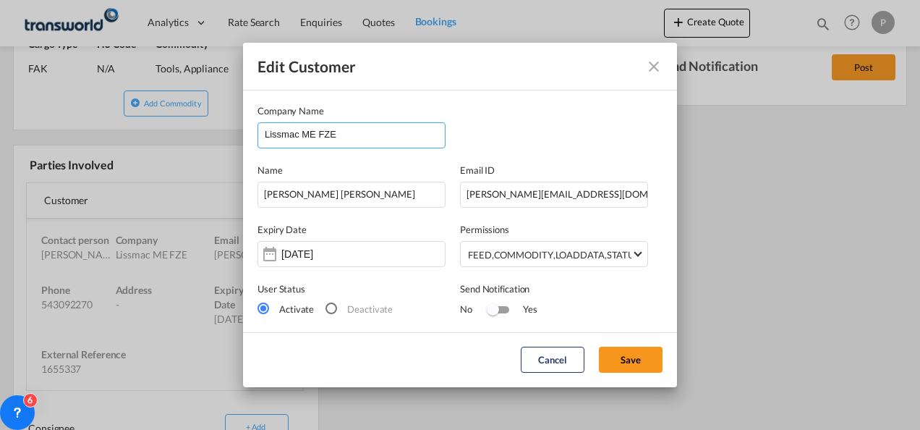
click at [353, 136] on input "Lissmac ME FZE" at bounding box center [355, 134] width 180 height 22
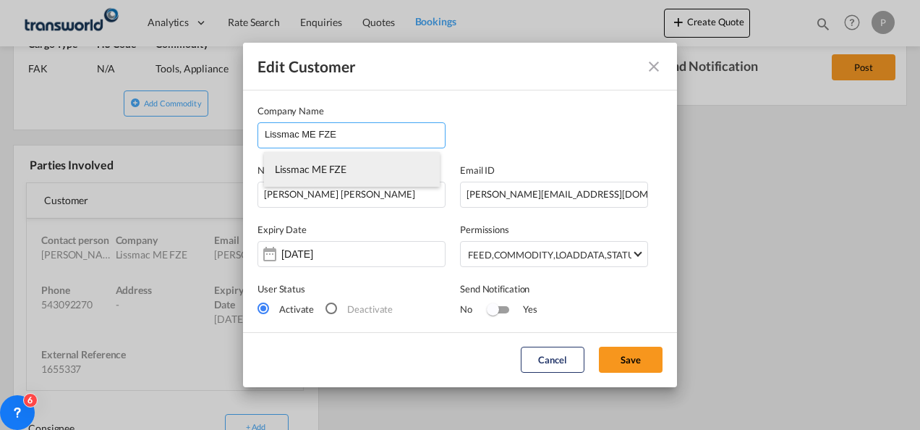
click at [303, 175] on span "Lissmac ME FZE" at bounding box center [311, 169] width 72 height 12
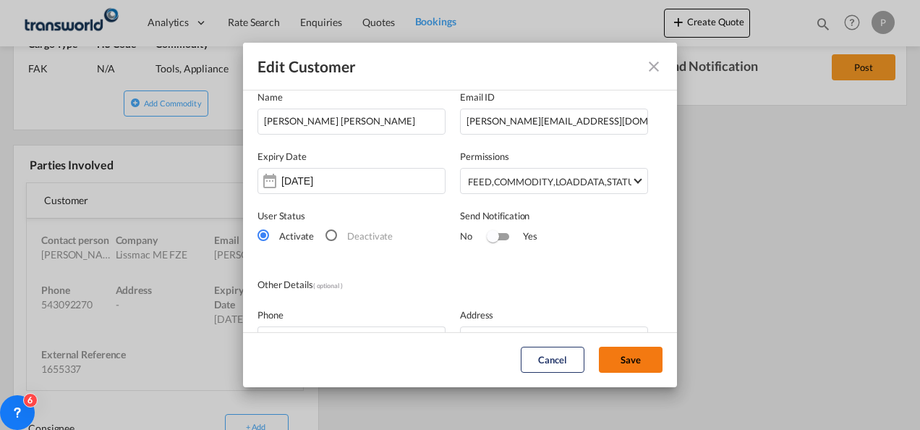
scroll to position [69, 0]
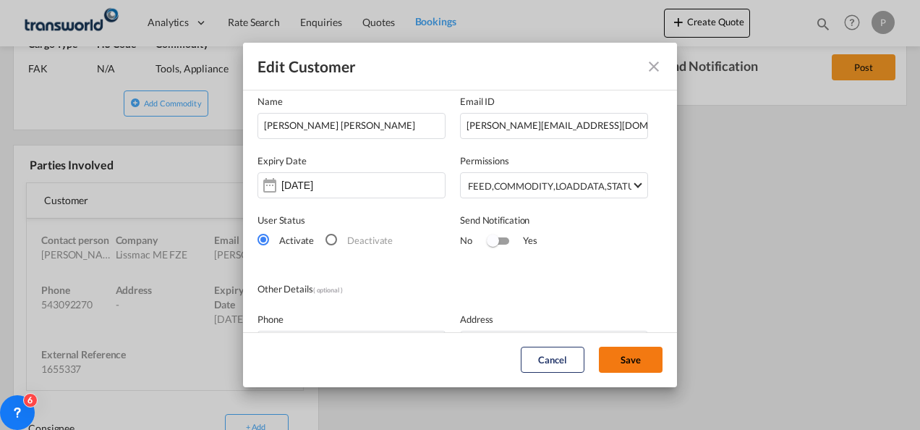
click at [639, 362] on button "Save" at bounding box center [631, 359] width 64 height 26
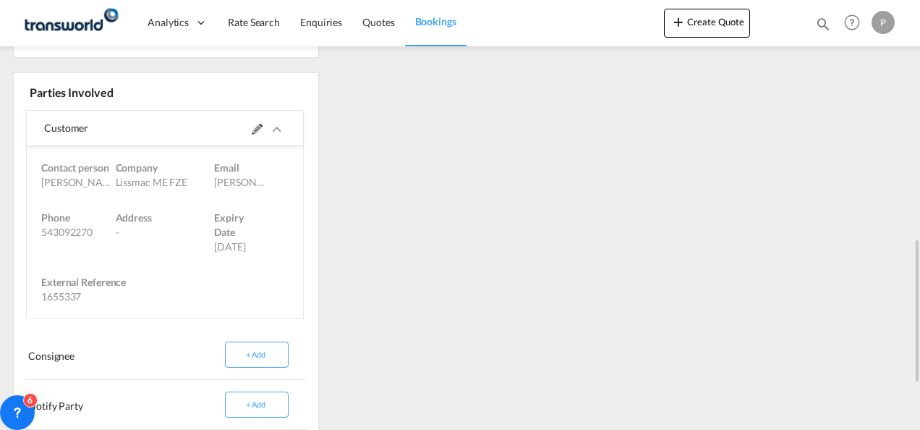
scroll to position [651, 0]
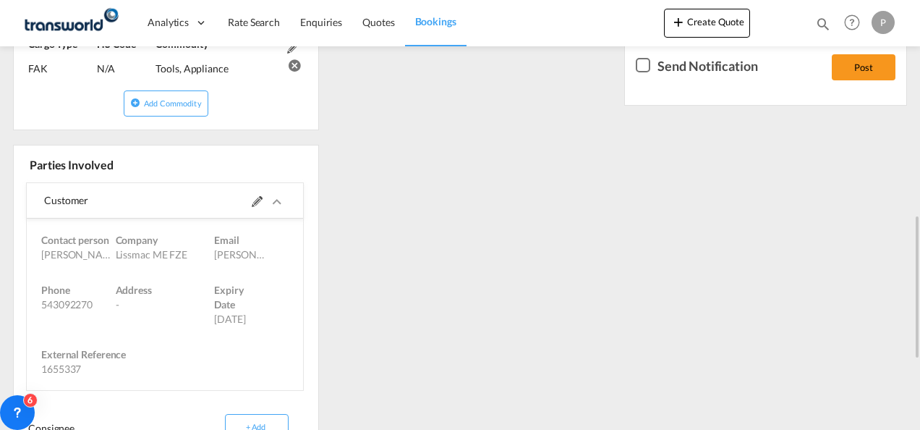
click at [252, 199] on md-icon at bounding box center [257, 201] width 11 height 11
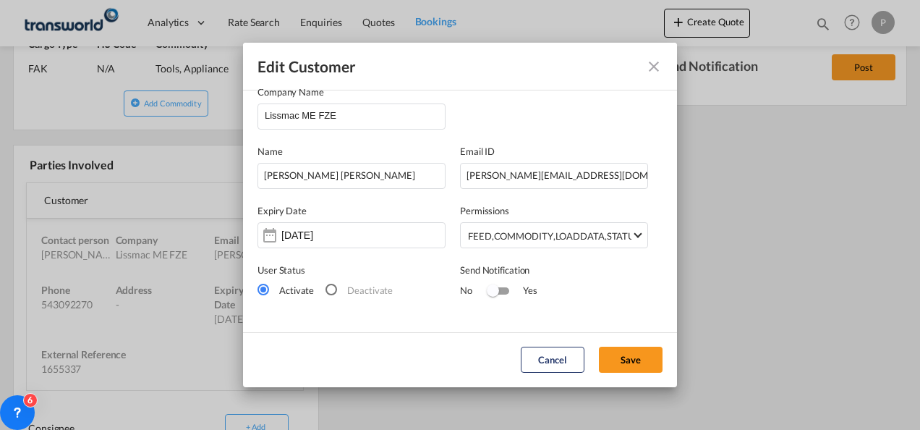
scroll to position [0, 0]
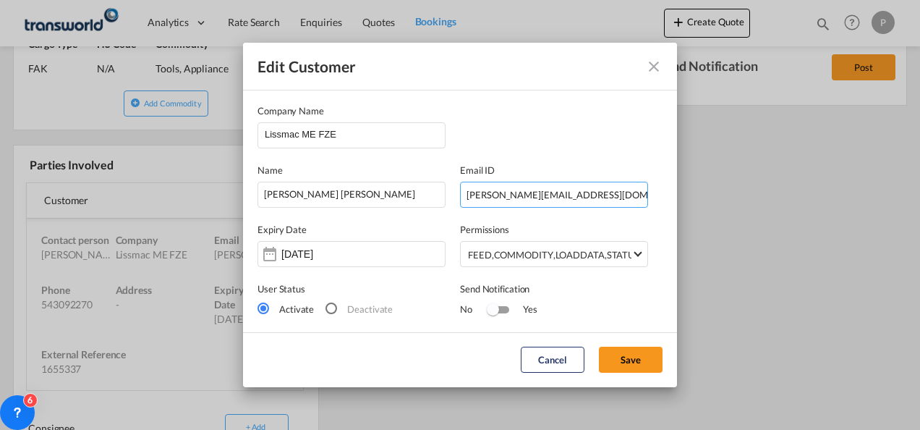
drag, startPoint x: 584, startPoint y: 195, endPoint x: 498, endPoint y: 197, distance: 86.1
click at [498, 197] on input "[PERSON_NAME][EMAIL_ADDRESS][DOMAIN_NAME]" at bounding box center [554, 195] width 188 height 26
click at [350, 136] on input "Lissmac ME FZE" at bounding box center [355, 134] width 180 height 22
drag, startPoint x: 354, startPoint y: 135, endPoint x: 328, endPoint y: 143, distance: 28.1
click at [328, 143] on input "Lissmac ME FZE" at bounding box center [355, 134] width 180 height 22
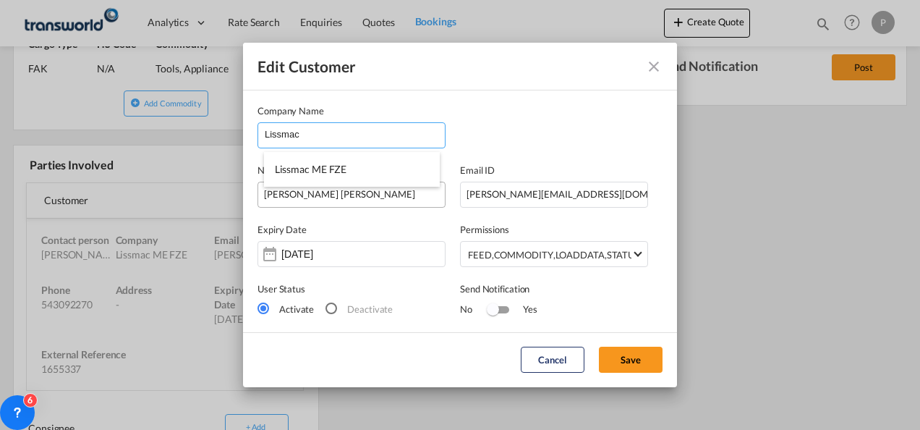
type input "Lissmac"
click at [320, 198] on input "[PERSON_NAME] [PERSON_NAME]" at bounding box center [352, 195] width 188 height 26
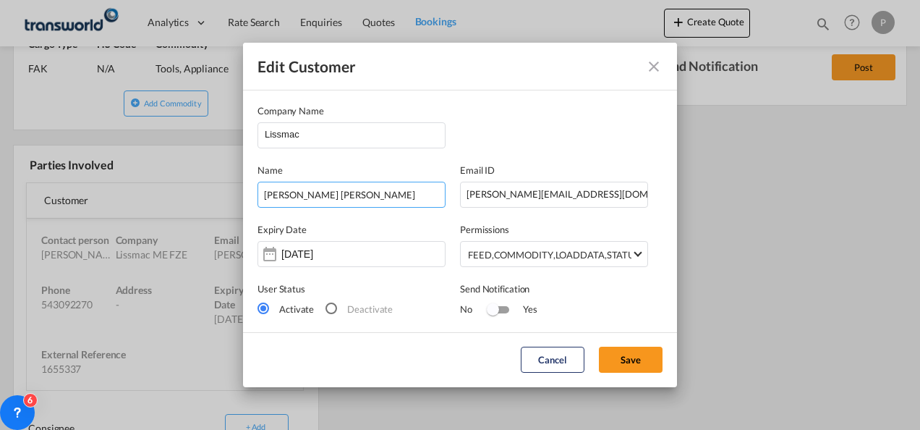
drag, startPoint x: 321, startPoint y: 198, endPoint x: 184, endPoint y: 187, distance: 137.2
click at [184, 187] on div "Edit Customer Company Name Lissmac Name [PERSON_NAME] [PERSON_NAME] Email ID [P…" at bounding box center [460, 215] width 920 height 430
type input "s"
type input "[PERSON_NAME]"
drag, startPoint x: 588, startPoint y: 194, endPoint x: 271, endPoint y: 201, distance: 317.6
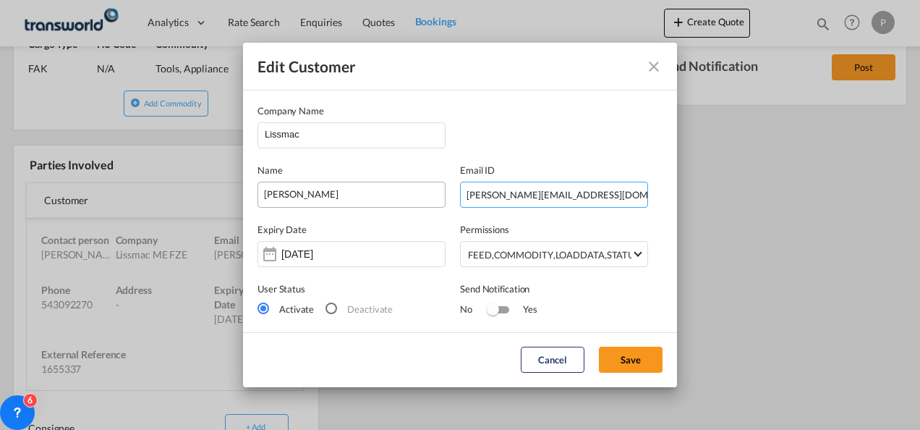
click at [271, 201] on div "Name [PERSON_NAME] Email ID [PERSON_NAME][EMAIL_ADDRESS][DOMAIN_NAME]" at bounding box center [460, 177] width 405 height 59
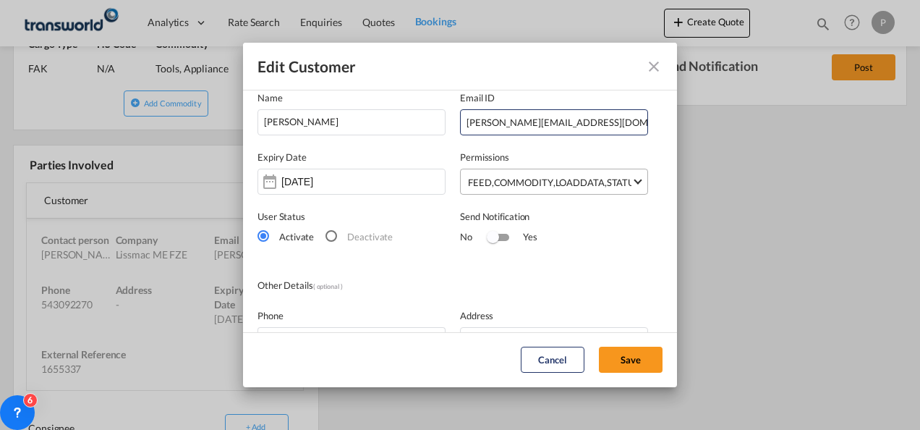
click at [634, 182] on span "Select Permission: FEED, COMMODITY, LOADDATA, STATUS, DOCUMENTS, CONTAINERS, TR…" at bounding box center [638, 180] width 8 height 8
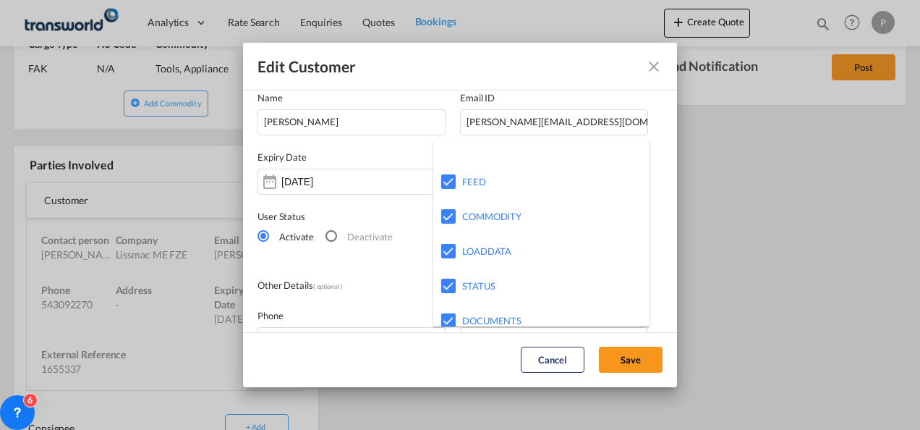
click at [373, 309] on md-backdrop at bounding box center [460, 215] width 920 height 430
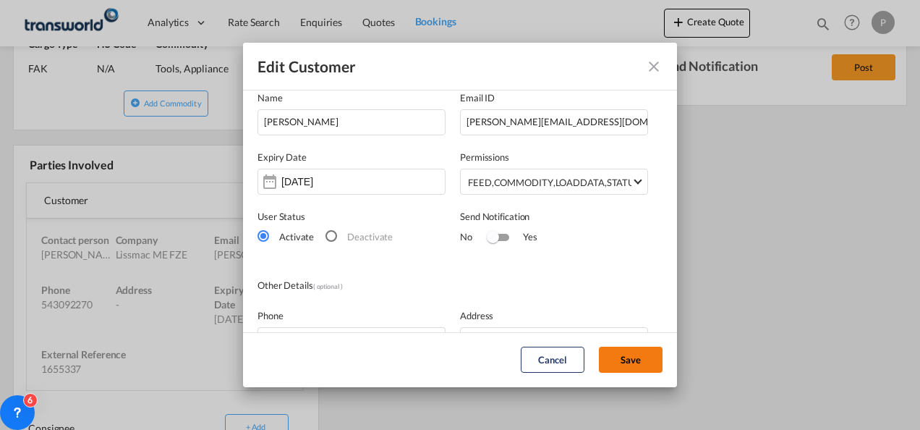
click at [631, 357] on button "Save" at bounding box center [631, 359] width 64 height 26
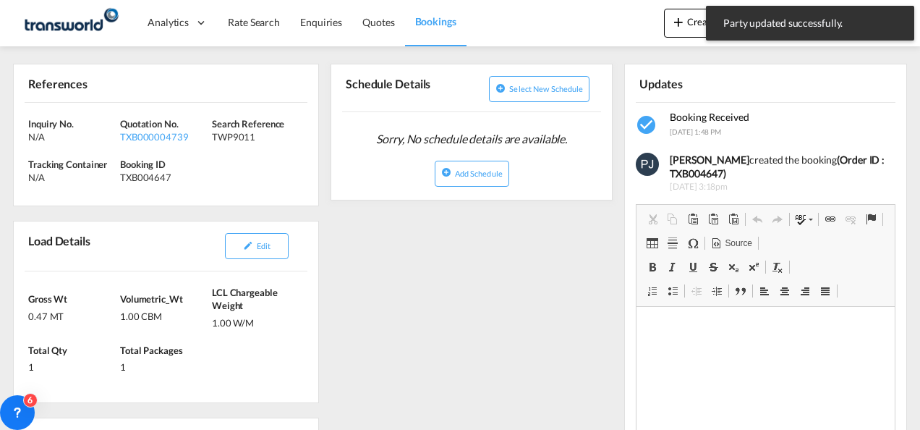
scroll to position [0, 0]
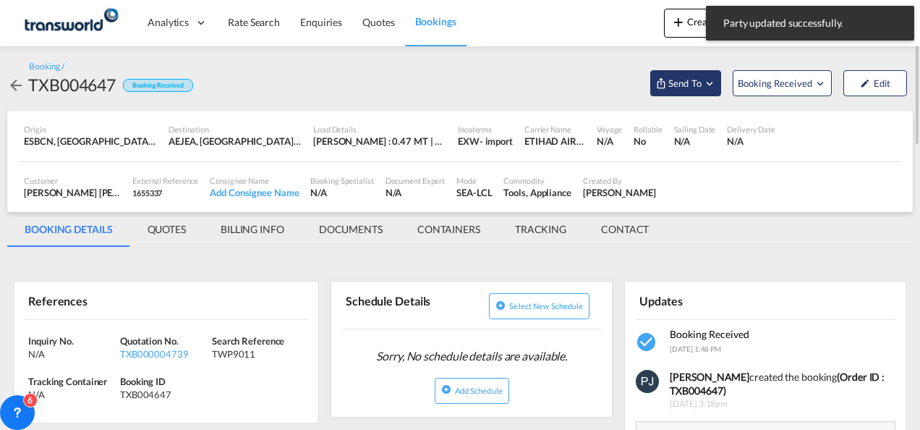
click at [712, 86] on md-icon "Open demo menu" at bounding box center [709, 83] width 13 height 13
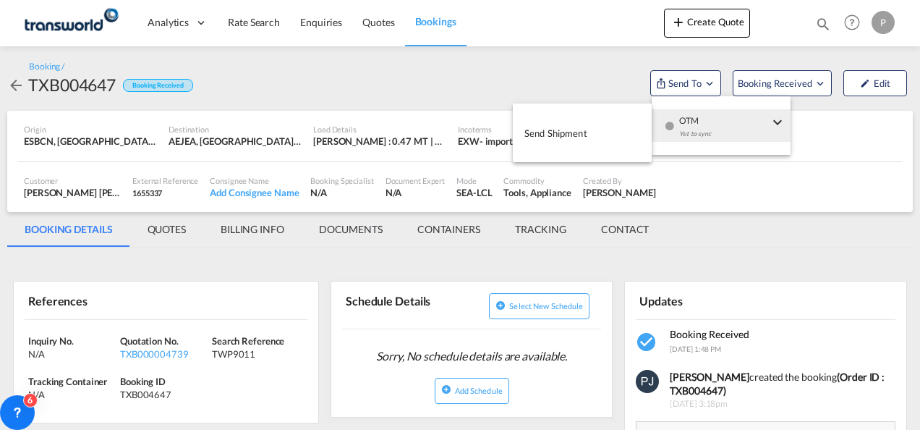
click at [551, 134] on span "Send Shipment" at bounding box center [555, 133] width 63 height 23
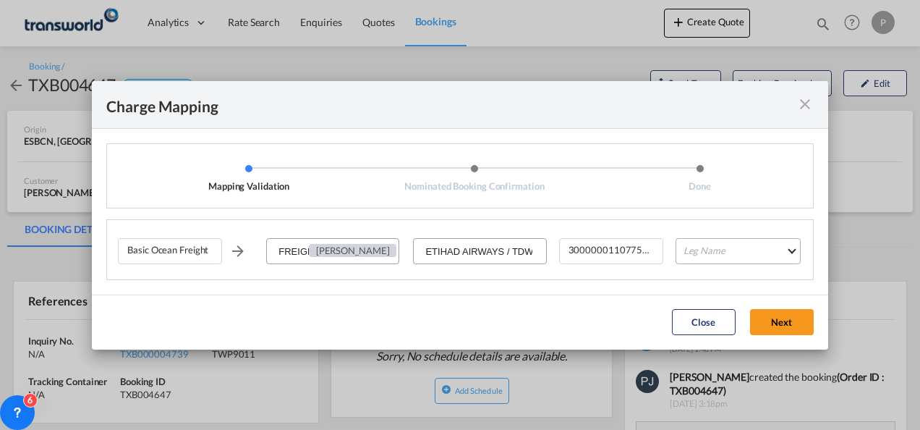
click at [726, 252] on md-select "Leg Name HANDLING ORIGIN VESSEL HANDLING DESTINATION OTHERS TL PICK UP CUSTOMS …" at bounding box center [738, 251] width 125 height 26
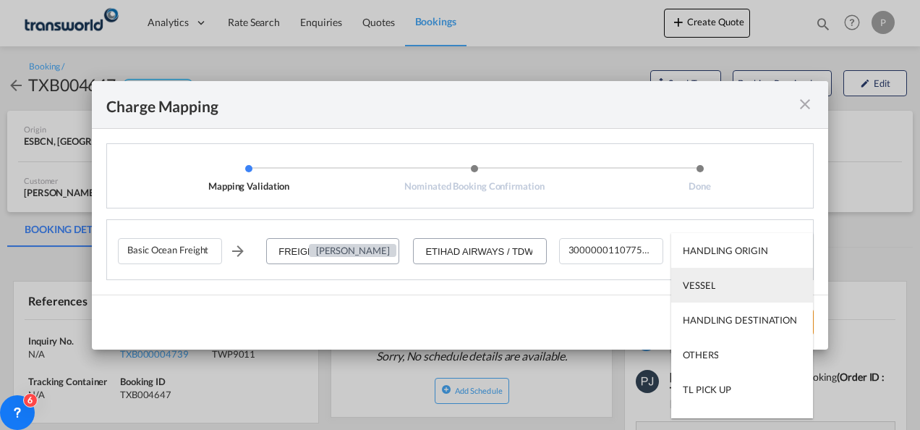
click at [712, 289] on div "VESSEL" at bounding box center [699, 284] width 33 height 13
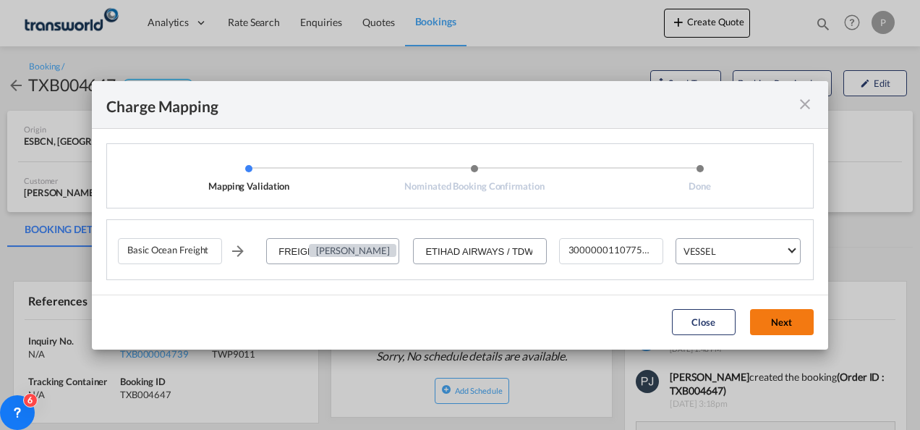
click at [775, 321] on button "Next" at bounding box center [782, 322] width 64 height 26
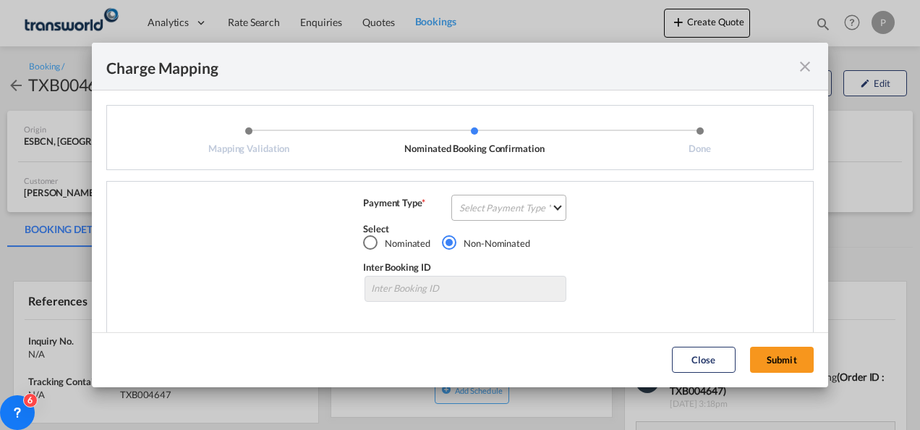
click at [496, 208] on md-select "Select Payment Type COLLECT PREPAID" at bounding box center [508, 208] width 115 height 26
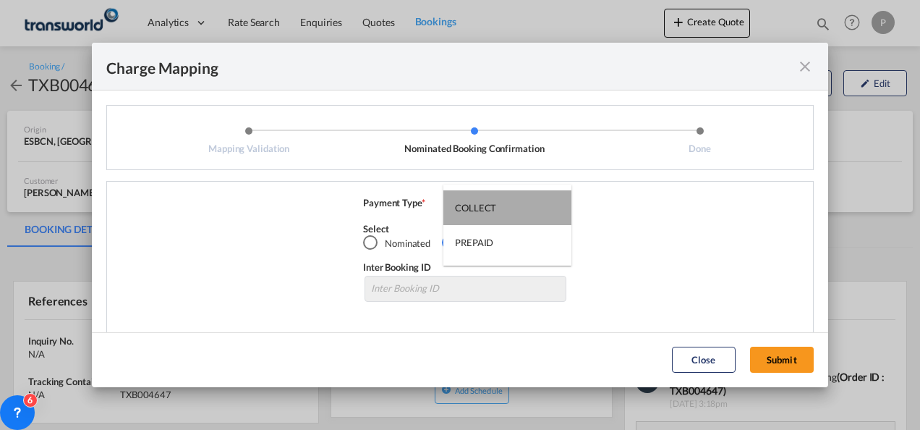
click at [488, 210] on div "COLLECT" at bounding box center [475, 207] width 41 height 13
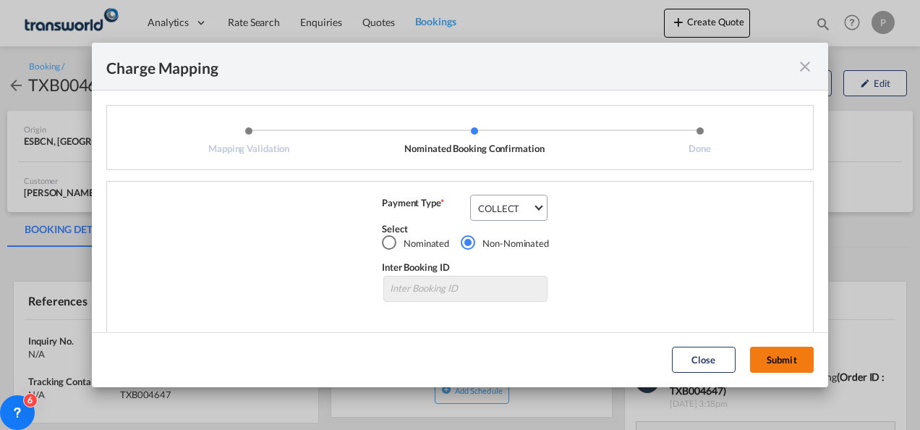
click at [768, 360] on button "Submit" at bounding box center [782, 359] width 64 height 26
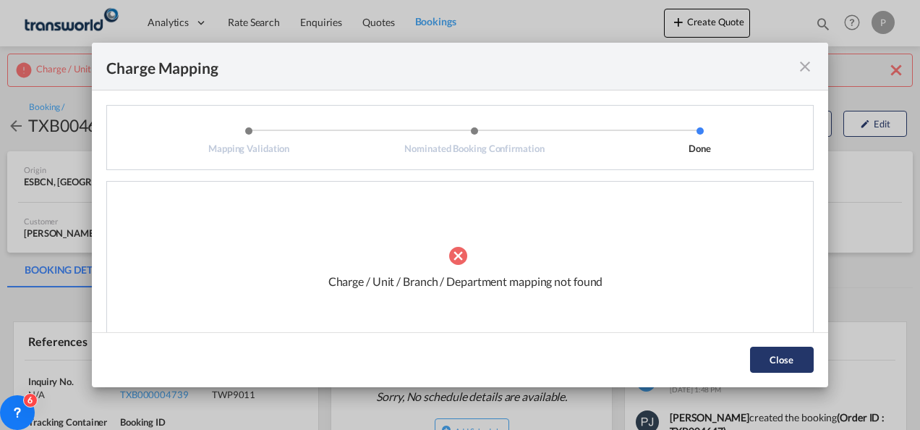
click at [771, 362] on button "Close" at bounding box center [782, 359] width 64 height 26
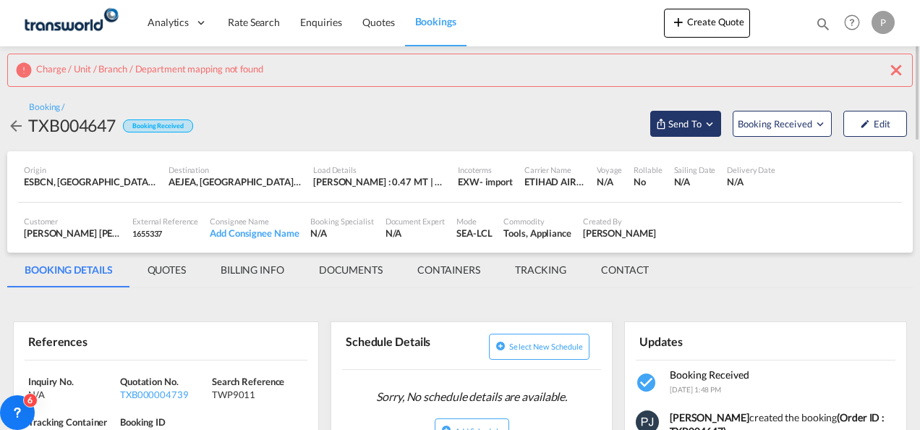
click at [684, 129] on span "Send To" at bounding box center [685, 123] width 36 height 14
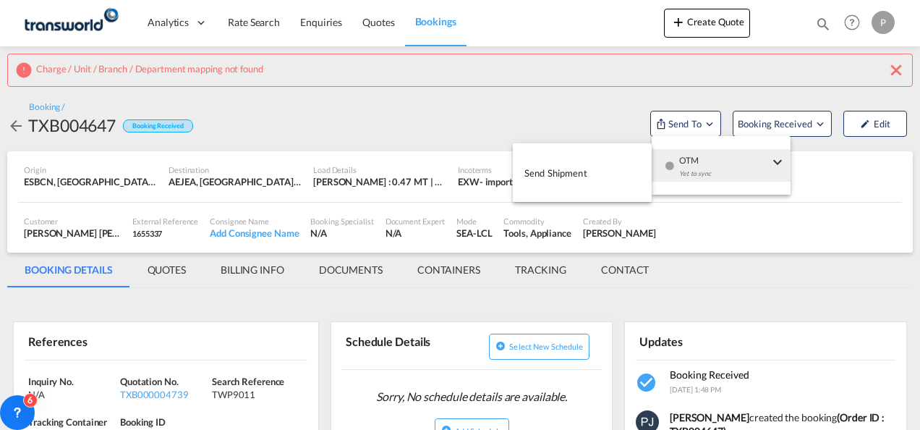
drag, startPoint x: 677, startPoint y: 165, endPoint x: 649, endPoint y: 169, distance: 28.5
click at [676, 166] on div "OTM Yet to sync" at bounding box center [724, 170] width 123 height 43
click at [550, 171] on span "Send Shipment" at bounding box center [555, 172] width 63 height 23
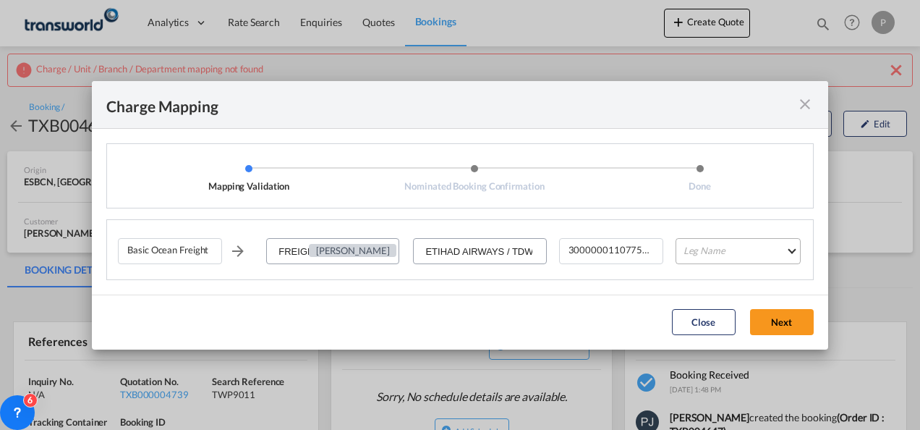
click at [719, 258] on md-select "Leg Name HANDLING ORIGIN VESSEL HANDLING DESTINATION OTHERS TL PICK UP CUSTOMS …" at bounding box center [738, 251] width 125 height 26
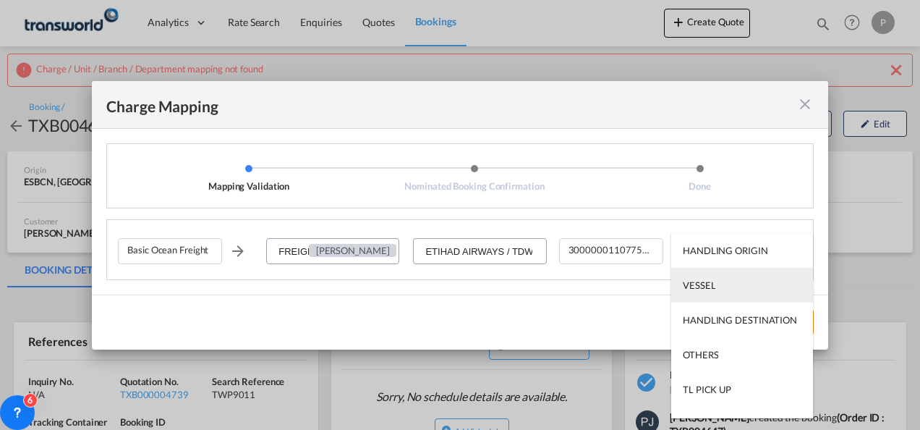
click at [713, 286] on div "VESSEL" at bounding box center [699, 284] width 33 height 13
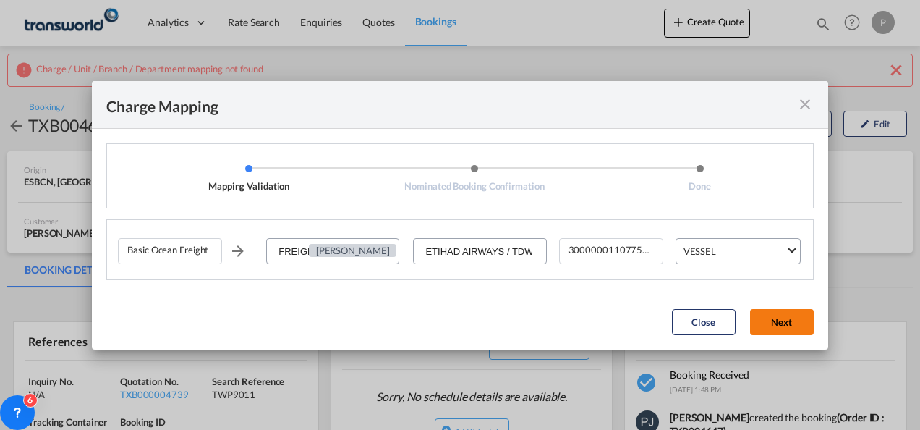
click at [789, 328] on button "Next" at bounding box center [782, 322] width 64 height 26
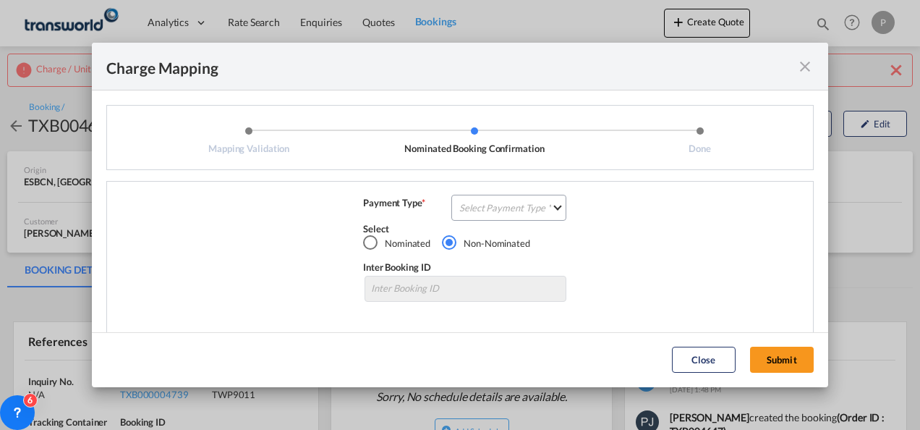
click at [501, 221] on md-input-container "Select Payment Type COLLECT PREPAID" at bounding box center [509, 209] width 118 height 26
click at [501, 211] on md-select "Select Payment Type COLLECT PREPAID" at bounding box center [508, 208] width 115 height 26
click at [501, 211] on md-option "COLLECT" at bounding box center [507, 207] width 128 height 35
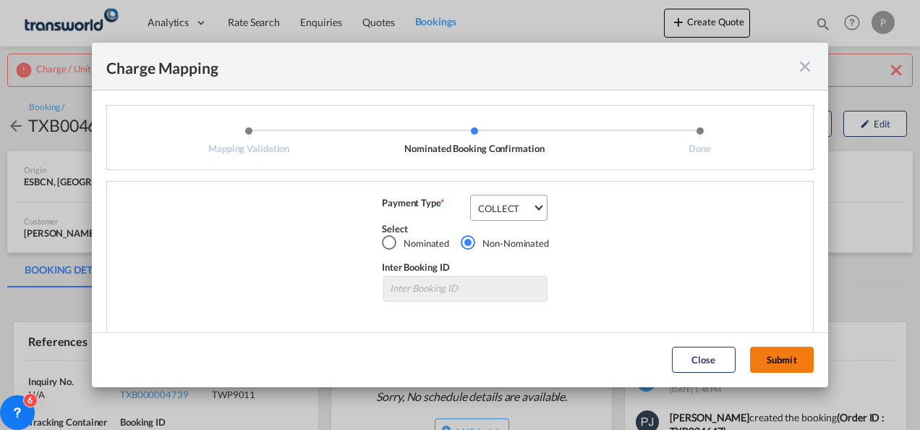
click at [757, 357] on button "Submit" at bounding box center [782, 359] width 64 height 26
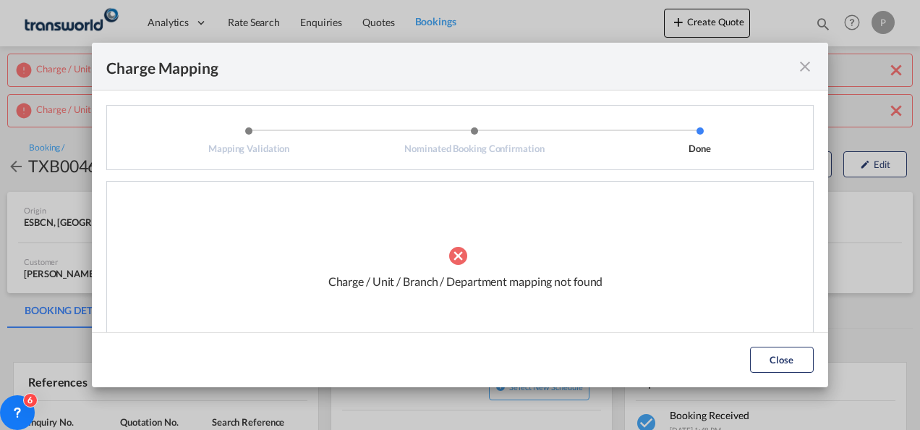
click at [809, 62] on md-icon "icon-close fg-AAA8AD cursor" at bounding box center [804, 66] width 17 height 17
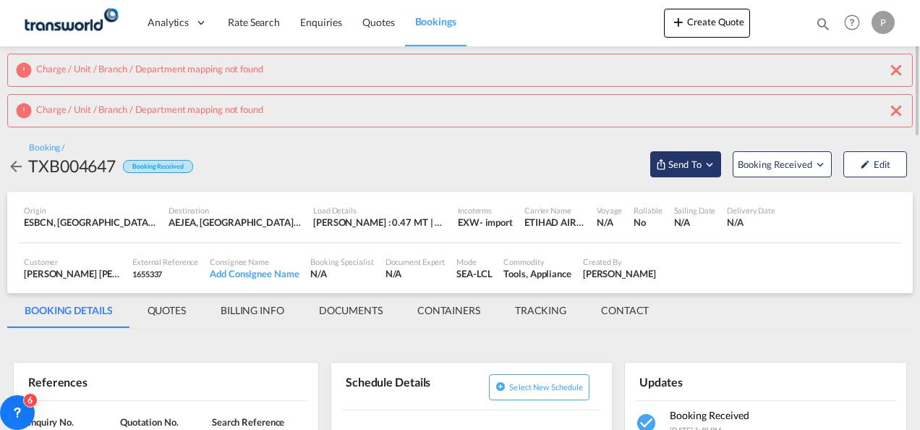
click at [665, 166] on md-icon "Open demo menu" at bounding box center [661, 164] width 12 height 12
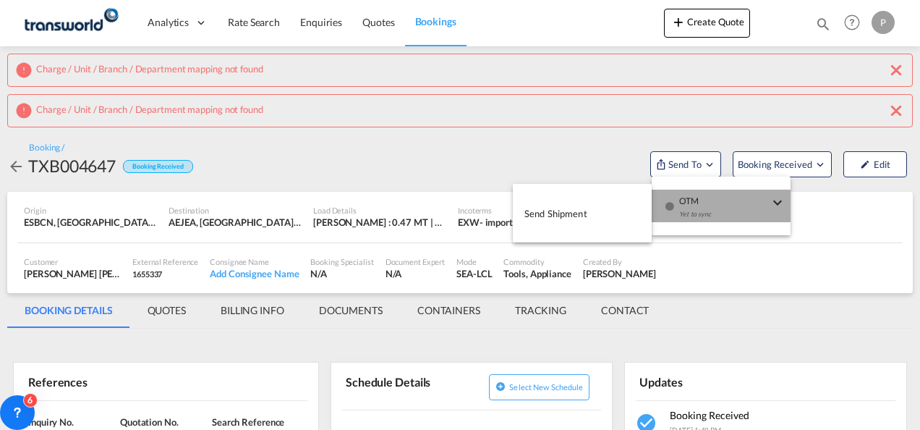
drag, startPoint x: 671, startPoint y: 205, endPoint x: 633, endPoint y: 204, distance: 38.4
click at [671, 206] on md-icon "icon-checkbox-blank-circle" at bounding box center [670, 206] width 10 height 10
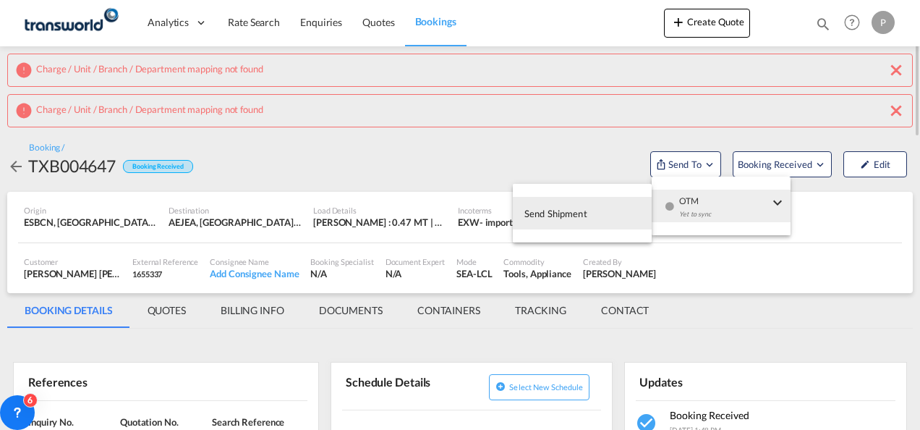
click at [577, 199] on button "Send Shipment" at bounding box center [582, 213] width 139 height 33
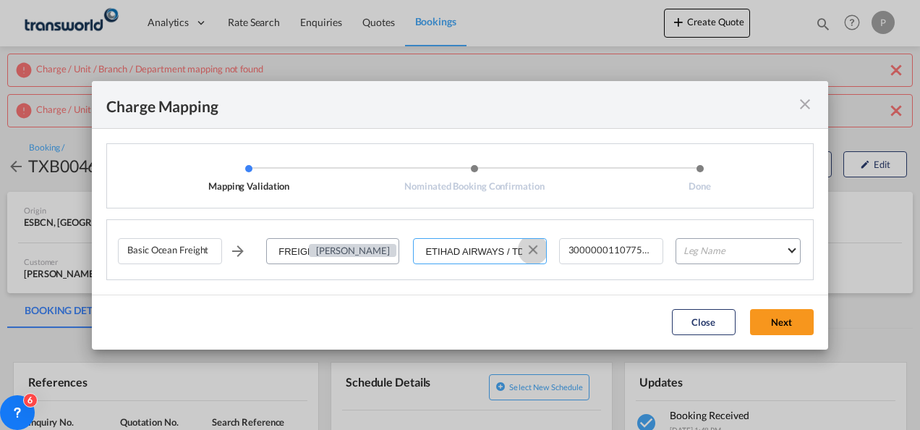
click at [535, 248] on button "Clear Input" at bounding box center [533, 250] width 22 height 22
click at [452, 248] on input "Select Service Provider" at bounding box center [479, 252] width 131 height 26
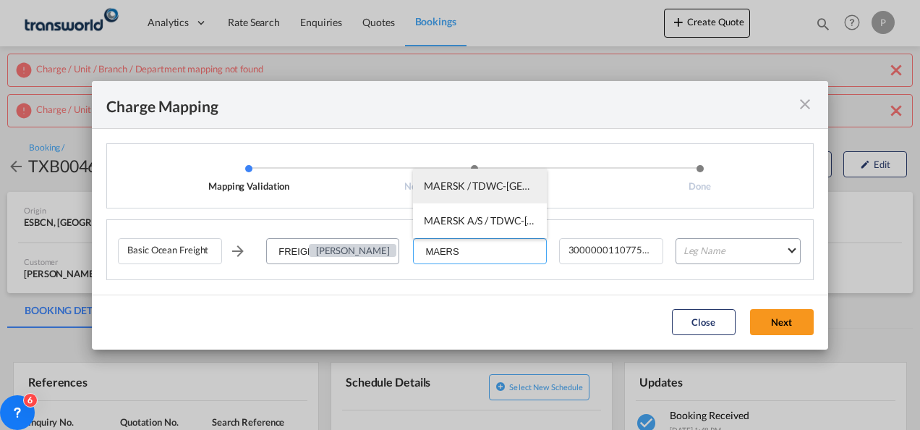
click at [460, 193] on li "MAERSK / TDWC-[GEOGRAPHIC_DATA]" at bounding box center [479, 186] width 133 height 35
type input "MAERSK / TDWC-[GEOGRAPHIC_DATA]"
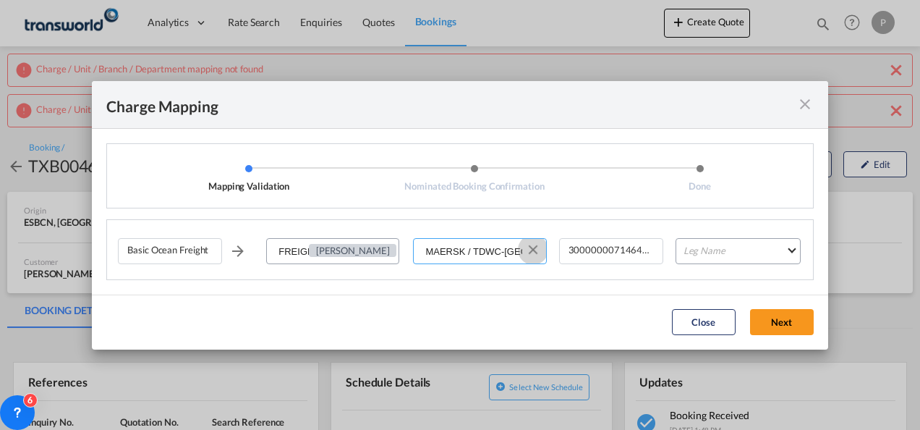
click at [527, 250] on button "Clear Input" at bounding box center [533, 250] width 22 height 22
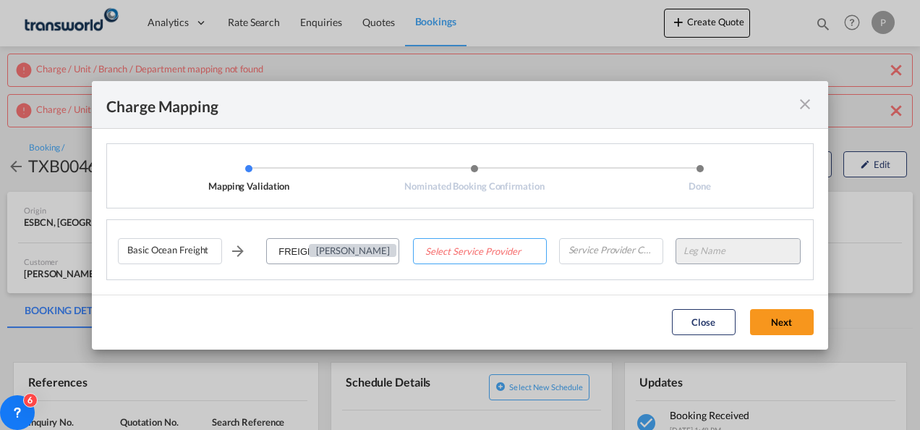
click at [493, 247] on input "Select Service Provider" at bounding box center [479, 252] width 131 height 26
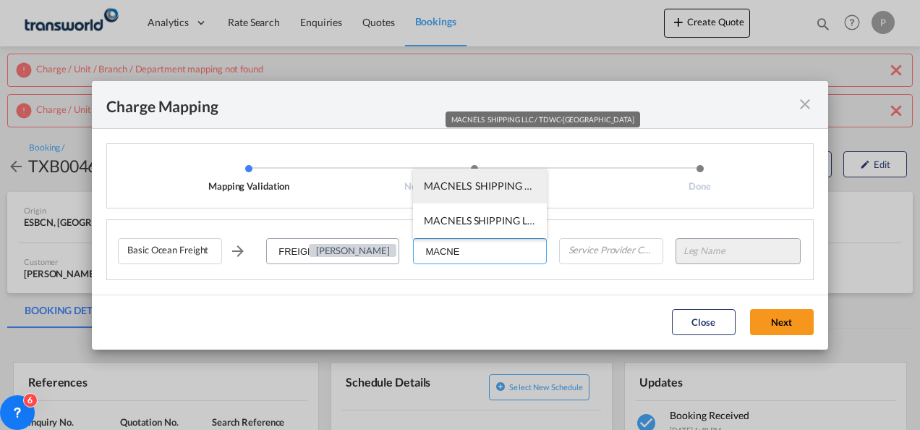
click at [490, 188] on span "MACNELS SHIPPING LLC / TDWC-[GEOGRAPHIC_DATA]" at bounding box center [554, 185] width 260 height 12
type input "MACNELS SHIPPING LLC / TDWC-[GEOGRAPHIC_DATA]"
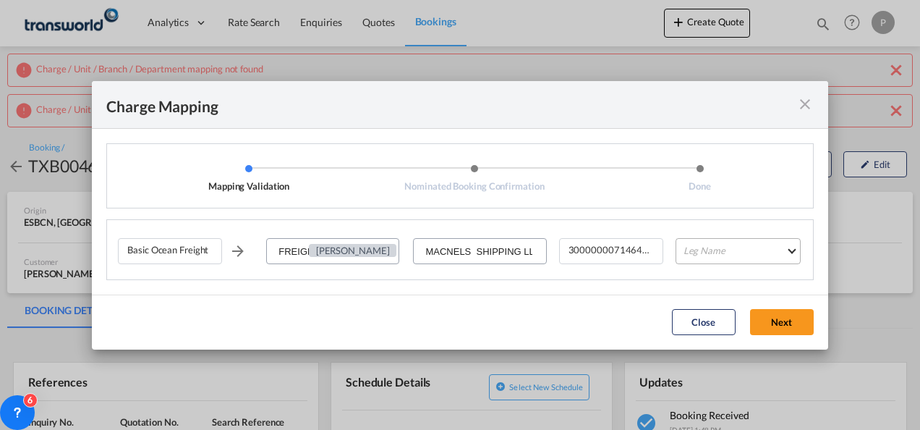
click at [737, 252] on md-select "Leg Name HANDLING ORIGIN VESSEL HANDLING DESTINATION OTHERS TL PICK UP CUSTOMS …" at bounding box center [738, 251] width 125 height 26
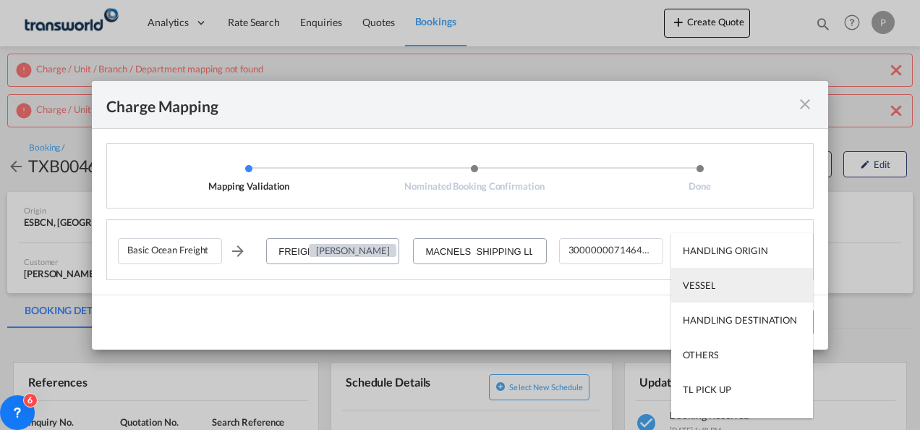
click at [710, 281] on div "VESSEL" at bounding box center [699, 284] width 33 height 13
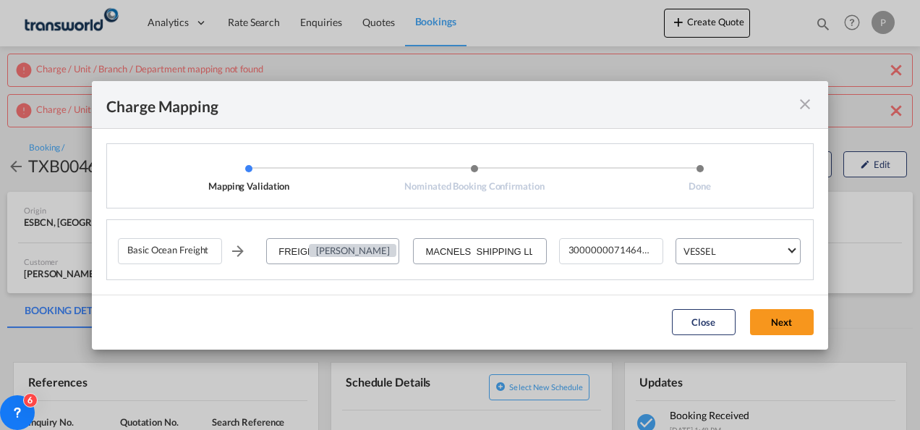
drag, startPoint x: 765, startPoint y: 318, endPoint x: 756, endPoint y: 312, distance: 11.0
click at [765, 319] on button "Next" at bounding box center [782, 322] width 64 height 26
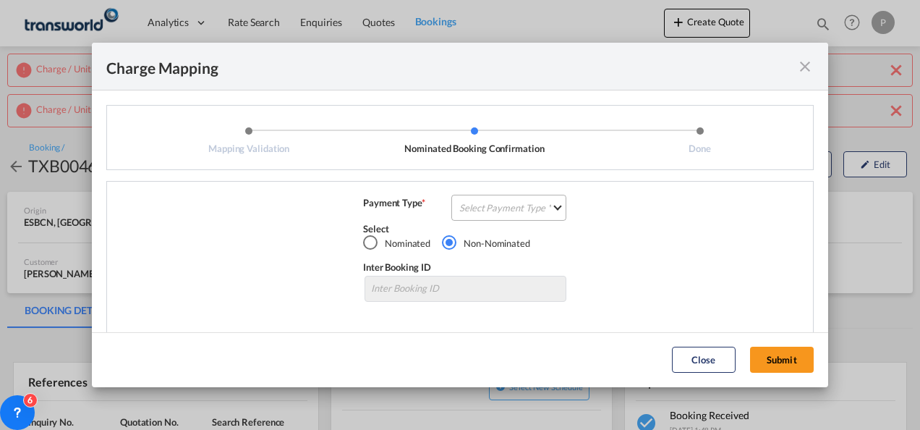
click at [522, 201] on md-select "Select Payment Type COLLECT PREPAID" at bounding box center [508, 208] width 115 height 26
click at [0, 0] on md-option "COLLECT" at bounding box center [0, 0] width 0 height 0
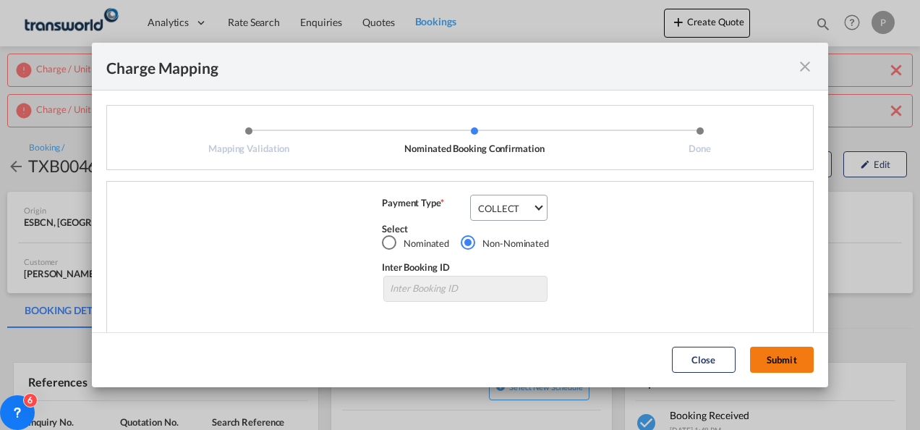
click at [767, 356] on button "Submit" at bounding box center [782, 359] width 64 height 26
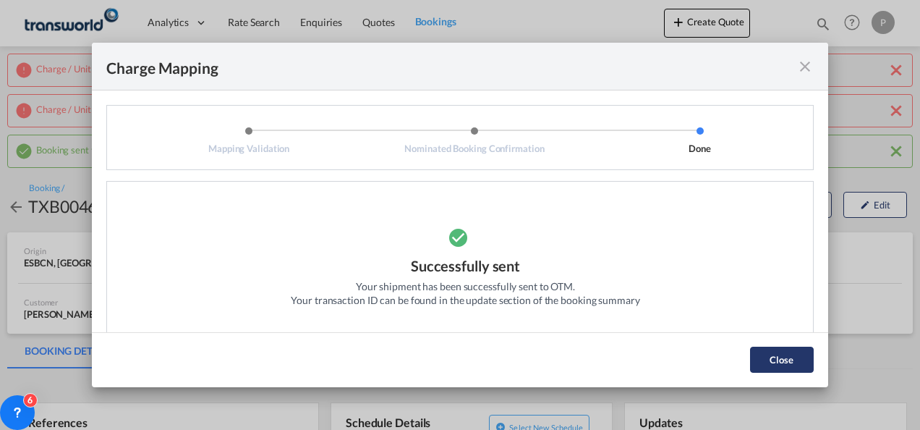
click at [793, 356] on button "Close" at bounding box center [782, 359] width 64 height 26
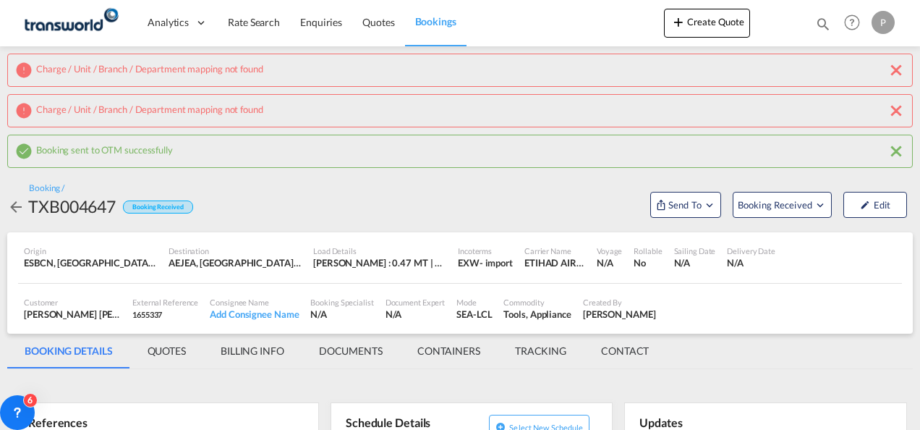
click at [904, 111] on md-icon "icon-close" at bounding box center [896, 110] width 17 height 17
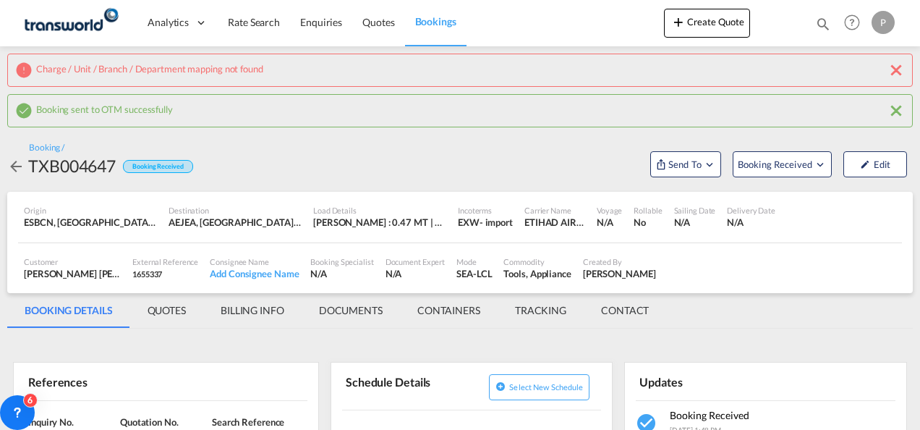
click at [893, 74] on md-icon "icon-close" at bounding box center [896, 69] width 17 height 17
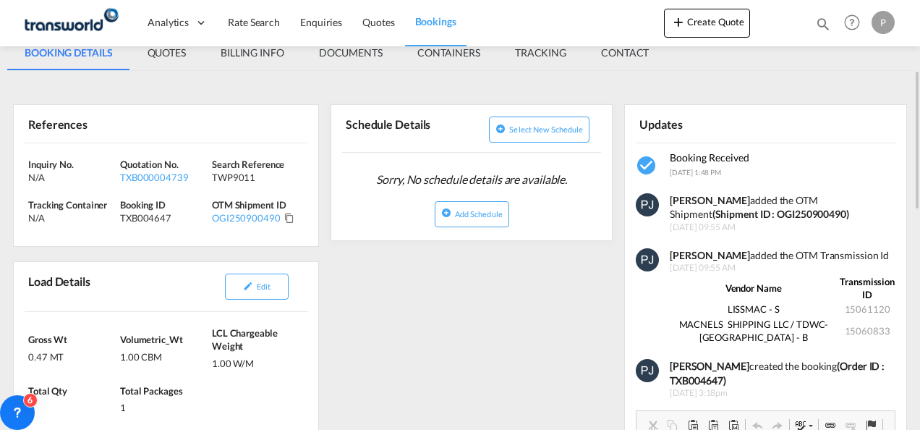
scroll to position [72, 0]
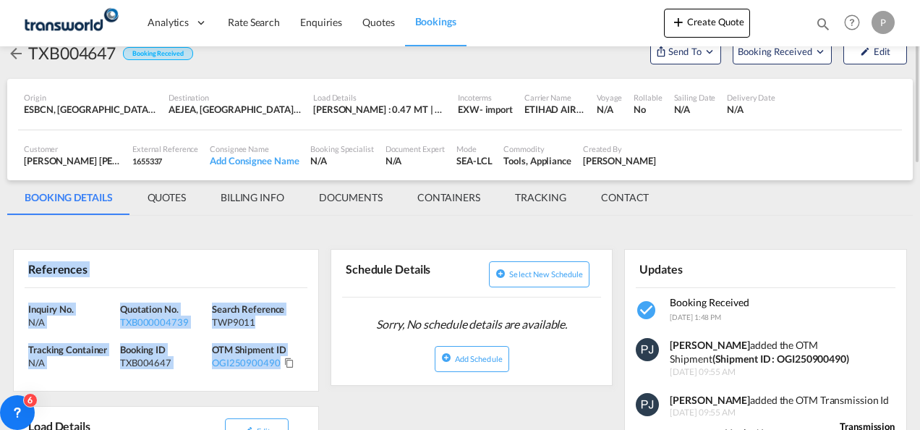
drag, startPoint x: 27, startPoint y: 266, endPoint x: 269, endPoint y: 362, distance: 260.0
click at [269, 362] on div "References Inquiry No. N/A Quotation No. TXB000004739 Search Reference TWP9011 …" at bounding box center [166, 320] width 306 height 142
copy div "References Inquiry No. N/A Quotation No. TXB000004739 Search Reference TWP9011 …"
